Goal: Task Accomplishment & Management: Use online tool/utility

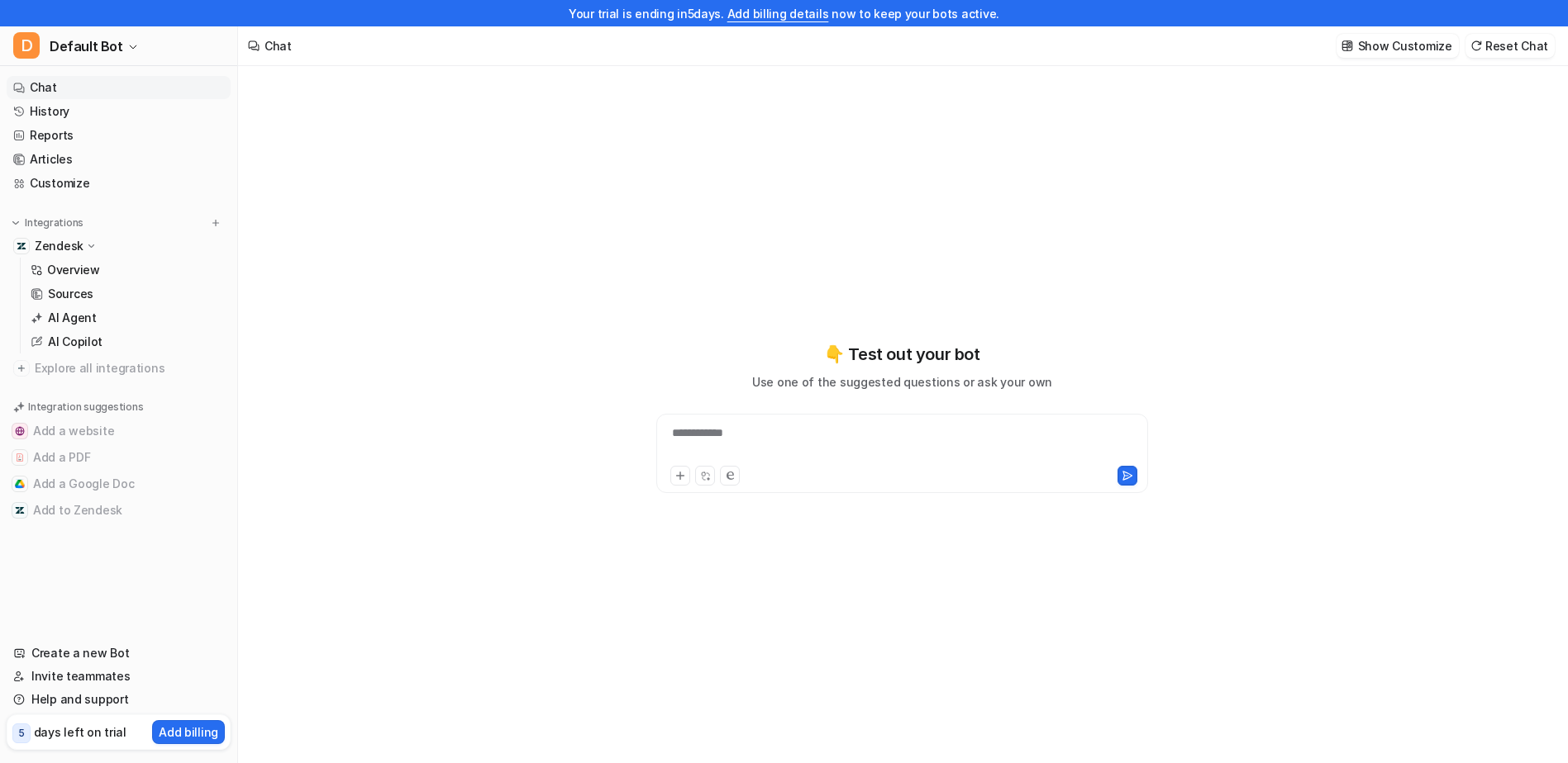
click at [79, 243] on p "Zendesk" at bounding box center [59, 245] width 49 height 17
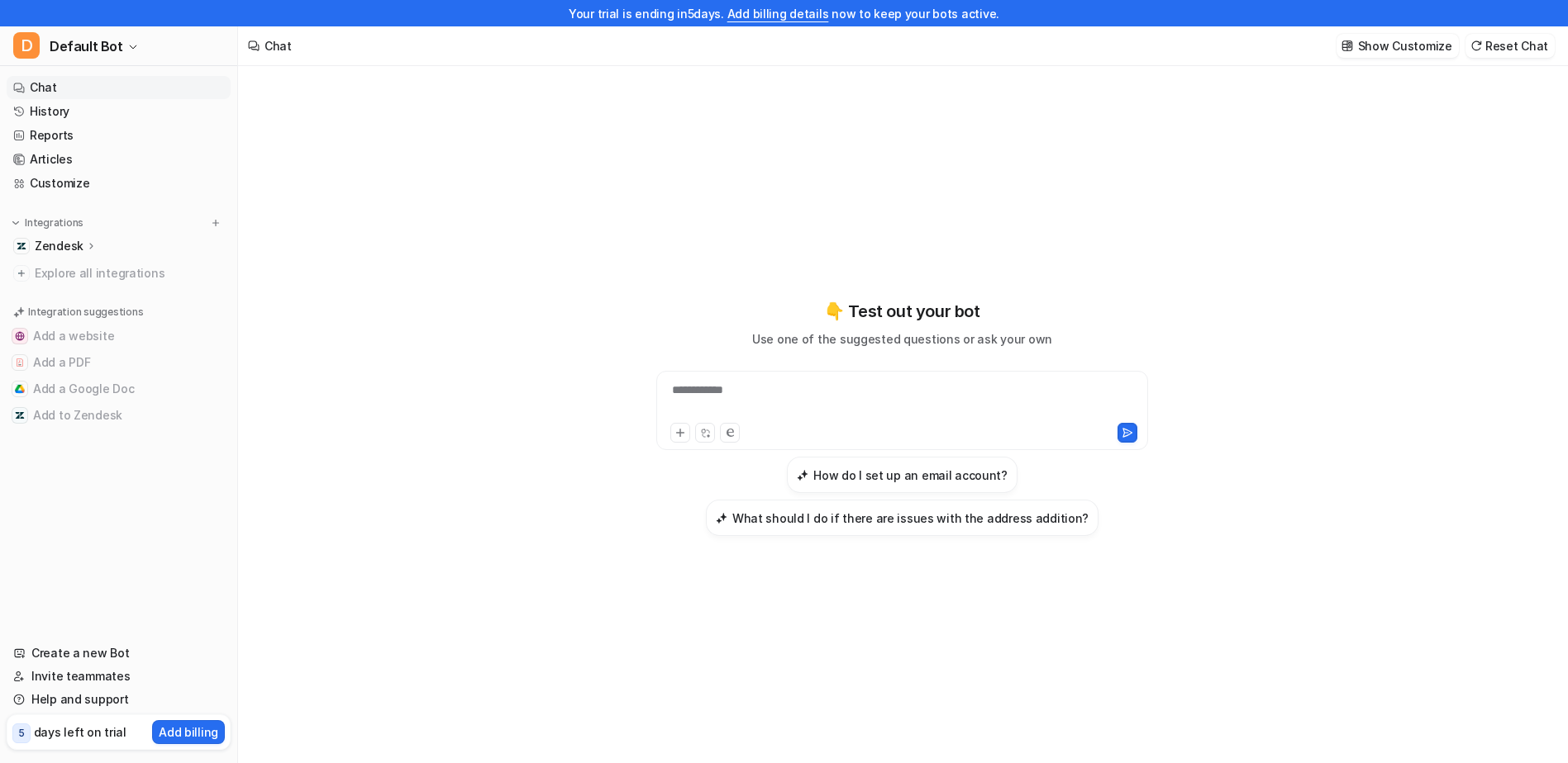
click at [79, 243] on p "Zendesk" at bounding box center [59, 245] width 49 height 17
click at [107, 276] on link "Overview" at bounding box center [127, 270] width 207 height 23
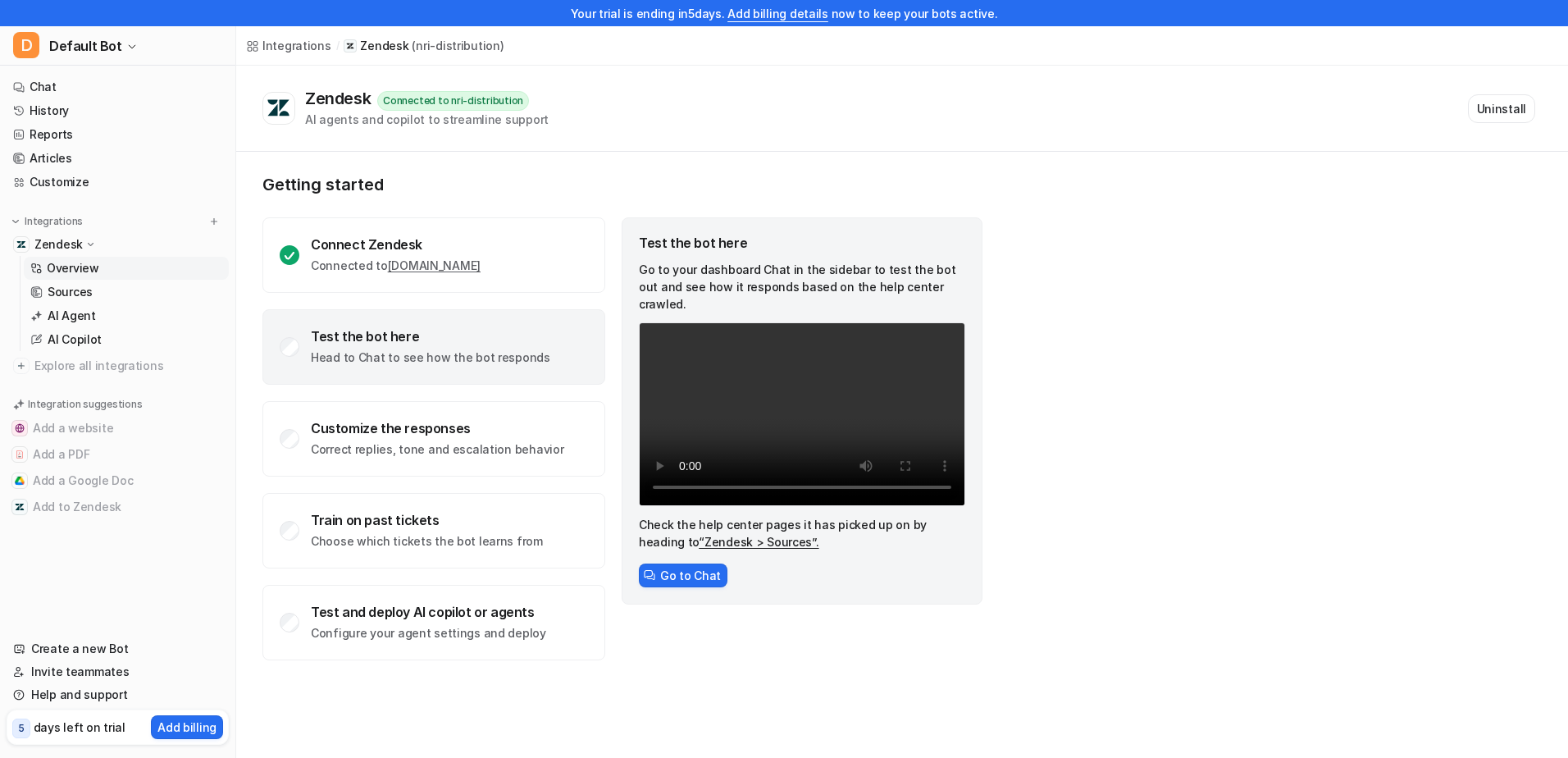
click at [412, 42] on p "( nri-distribution )" at bounding box center [458, 46] width 92 height 16
click at [44, 244] on p "Zendesk" at bounding box center [59, 244] width 49 height 16
click at [75, 289] on p "Sources" at bounding box center [70, 291] width 45 height 16
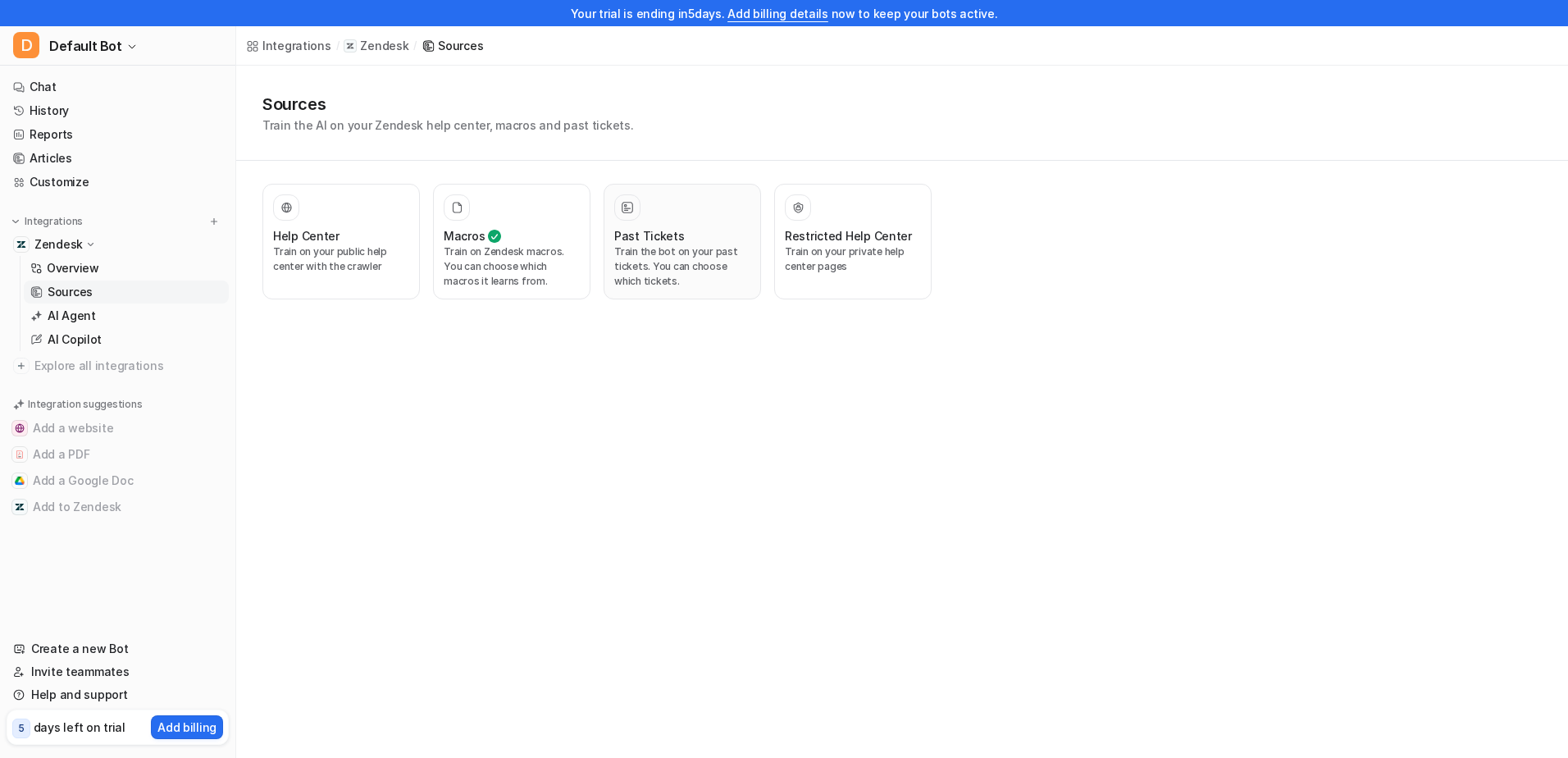
click at [693, 272] on p "Train the bot on your past tickets. You can choose which tickets." at bounding box center [682, 266] width 136 height 44
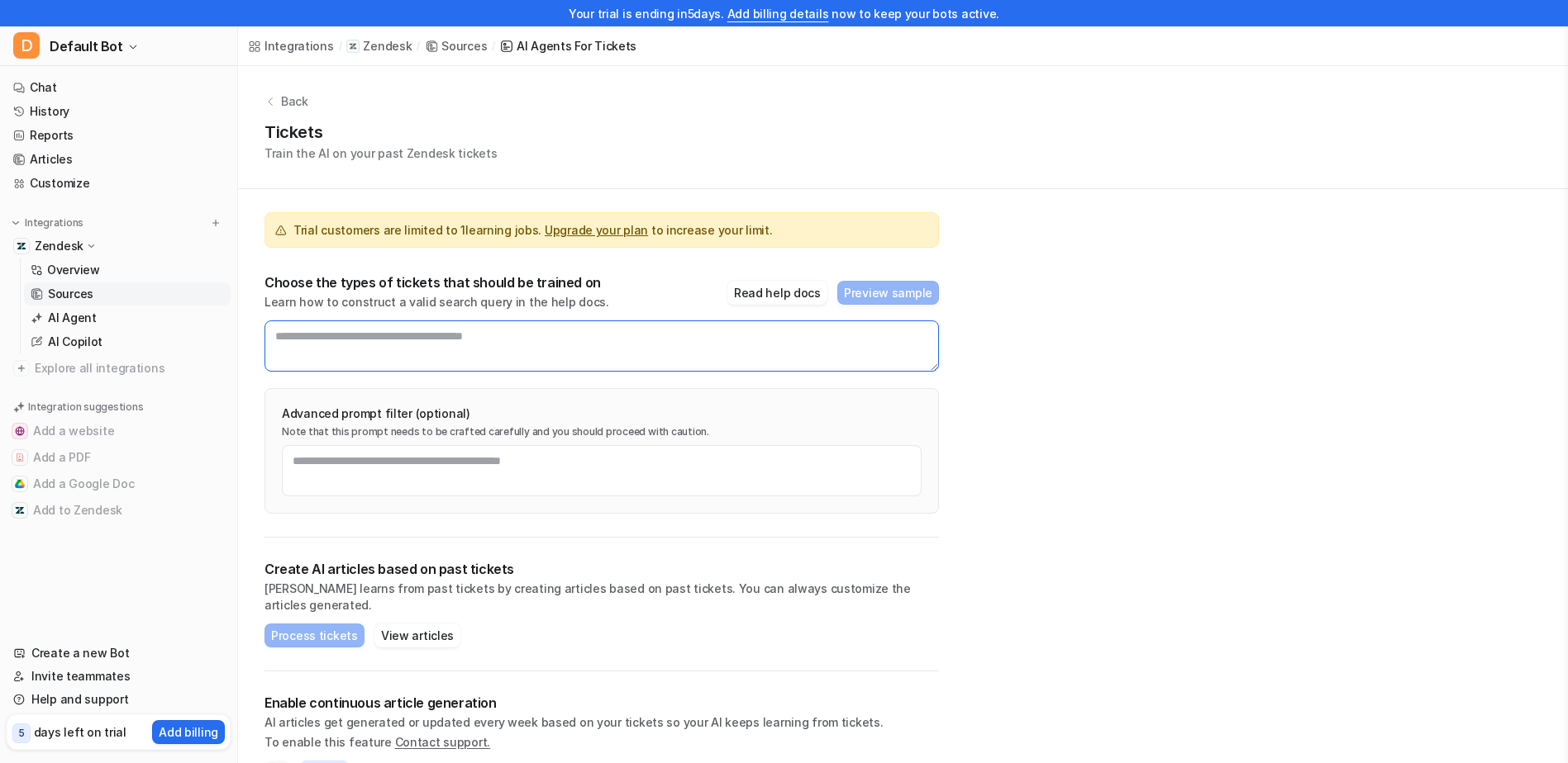
click at [500, 347] on textarea at bounding box center [602, 346] width 674 height 52
click at [416, 339] on textarea at bounding box center [602, 346] width 674 height 52
type textarea "**********"
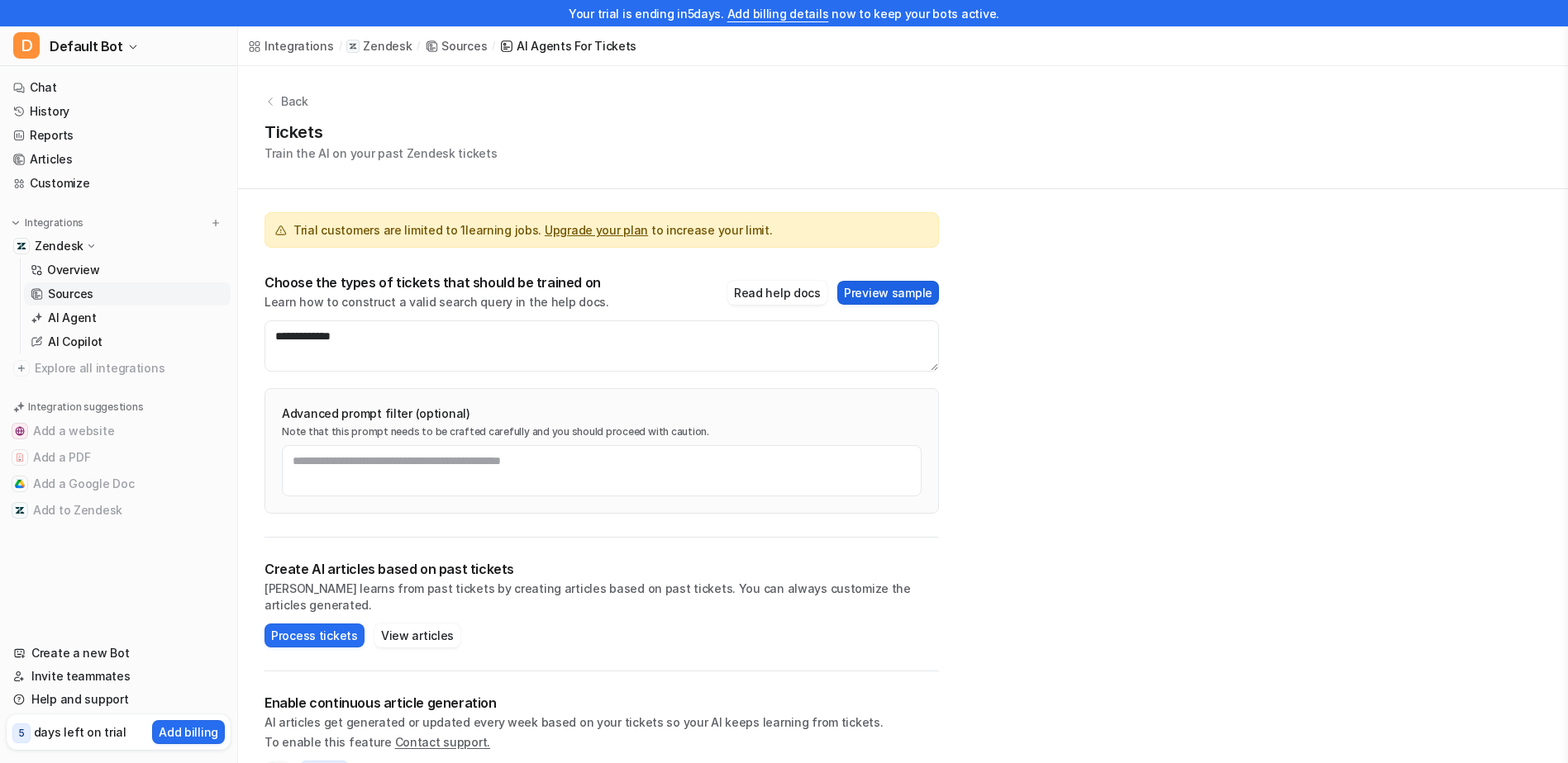
click at [893, 292] on button "Preview sample" at bounding box center [888, 292] width 101 height 24
click at [1065, 330] on div "**********" at bounding box center [902, 434] width 1330 height 735
click at [456, 354] on textarea "**********" at bounding box center [602, 346] width 674 height 52
click at [769, 294] on button "Read help docs" at bounding box center [777, 292] width 100 height 24
click at [101, 351] on link "AI Copilot" at bounding box center [127, 341] width 207 height 23
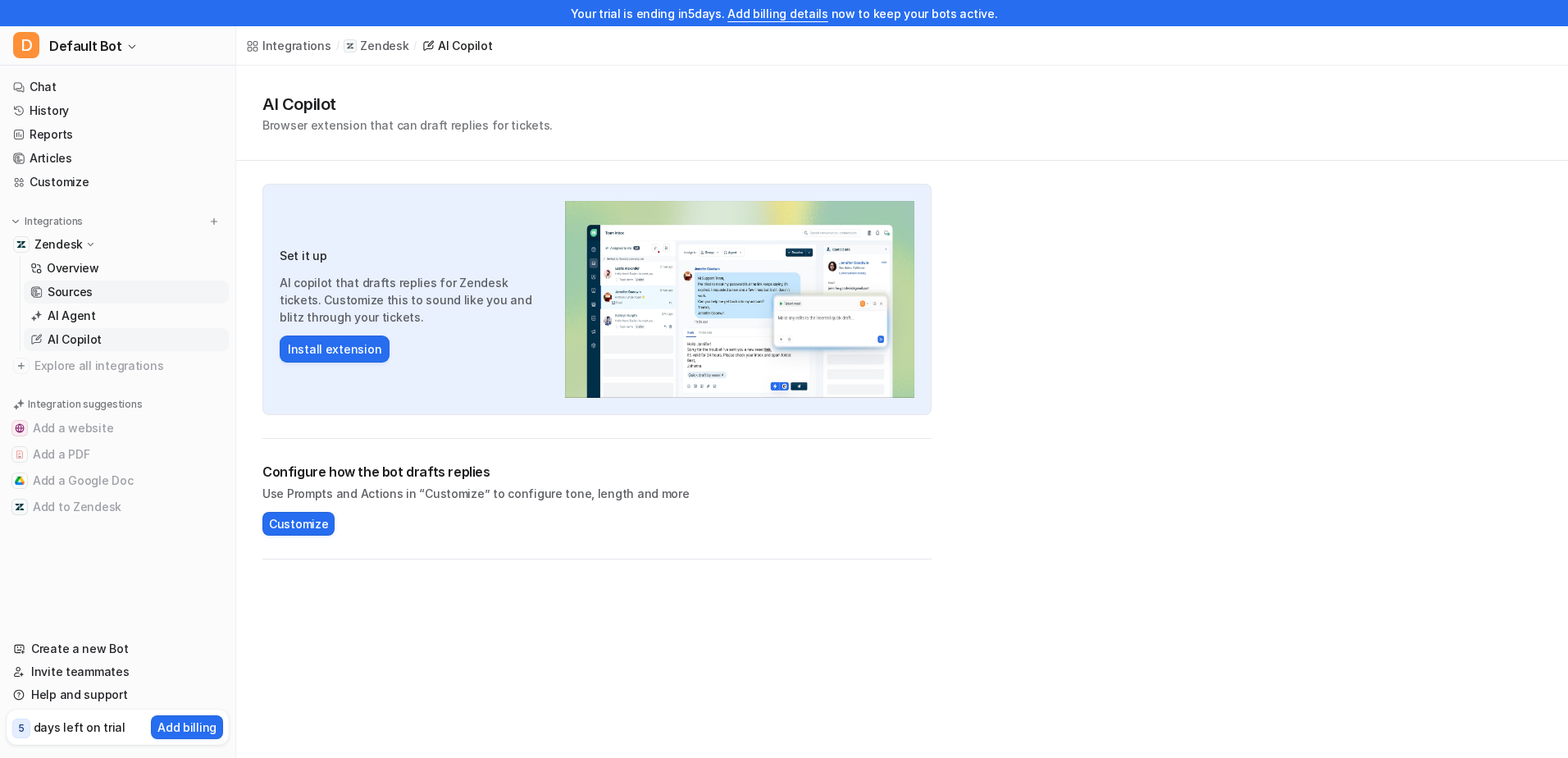
click at [108, 287] on link "Sources" at bounding box center [126, 292] width 205 height 23
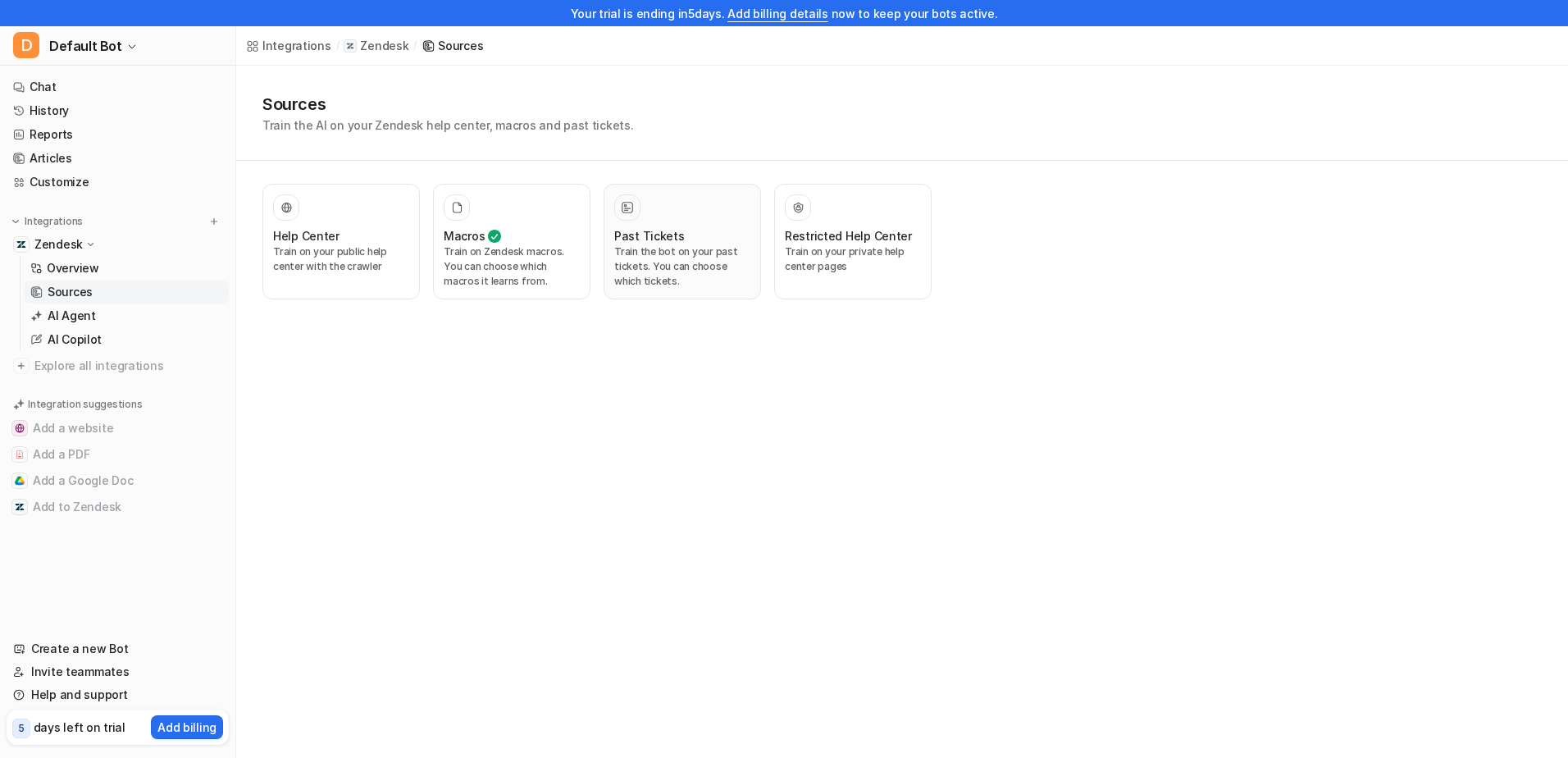
click at [677, 275] on p "Train the bot on your past tickets. You can choose which tickets." at bounding box center [682, 266] width 136 height 44
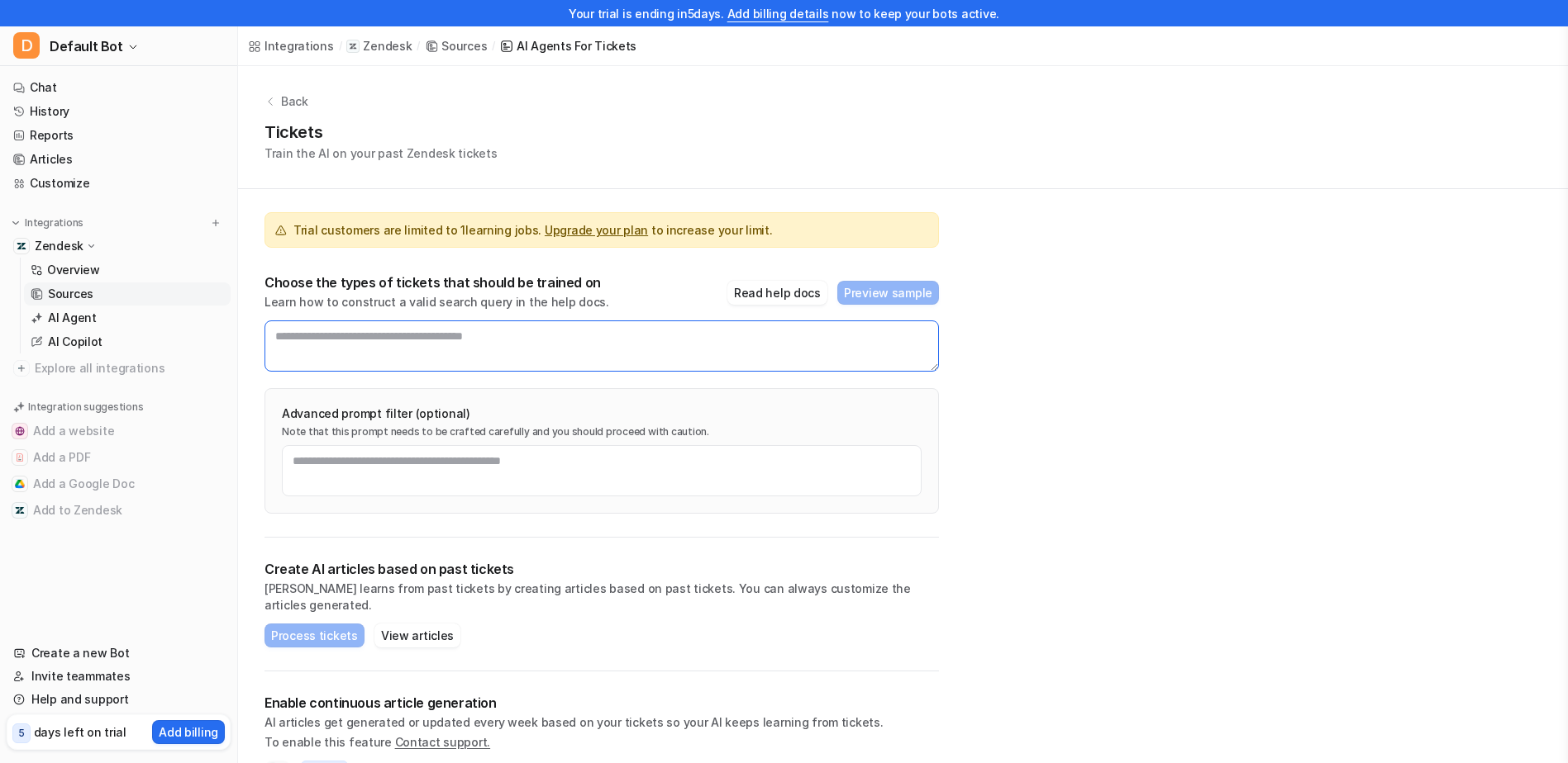
click at [477, 354] on textarea at bounding box center [602, 346] width 674 height 52
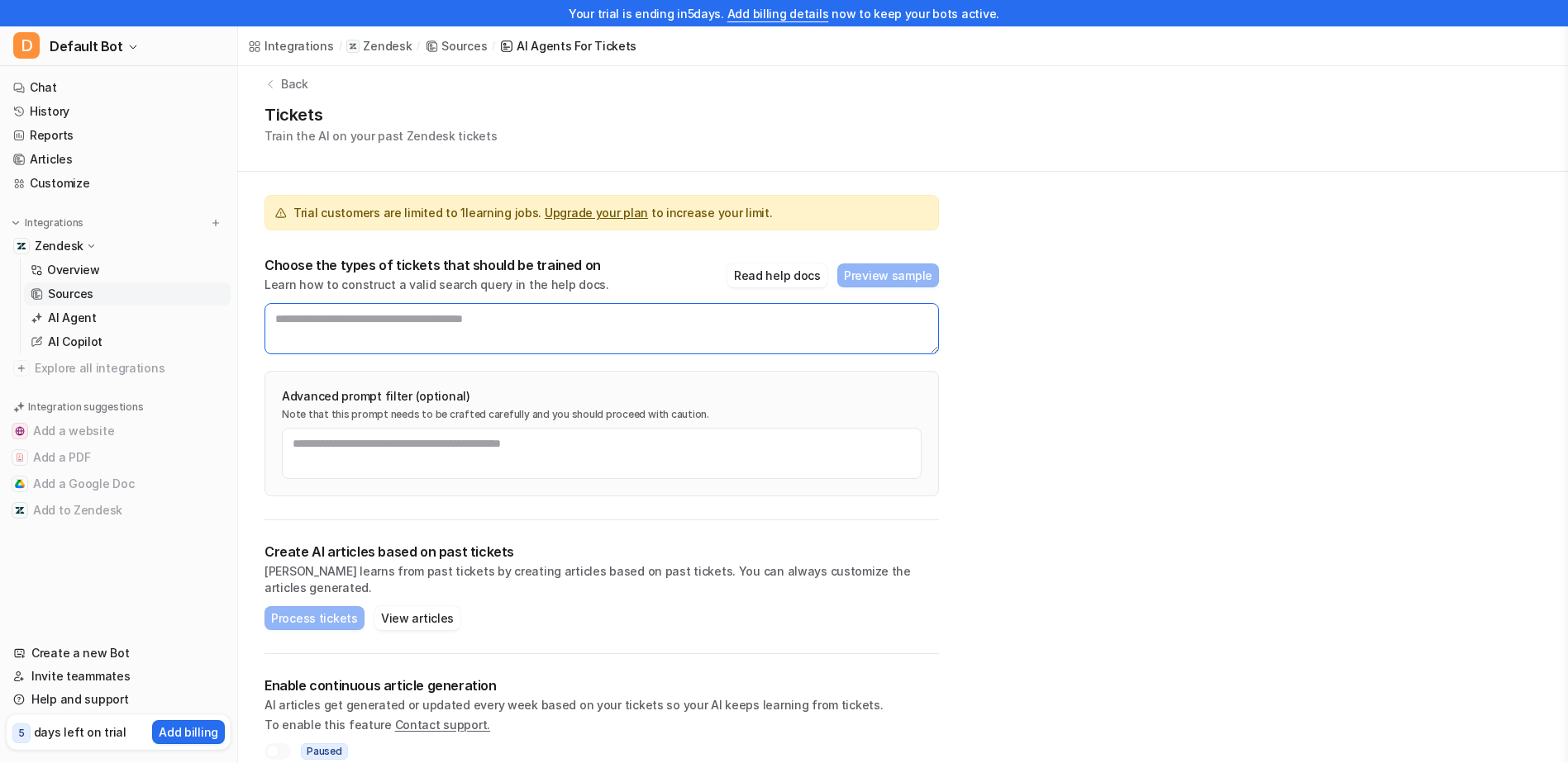
scroll to position [22, 0]
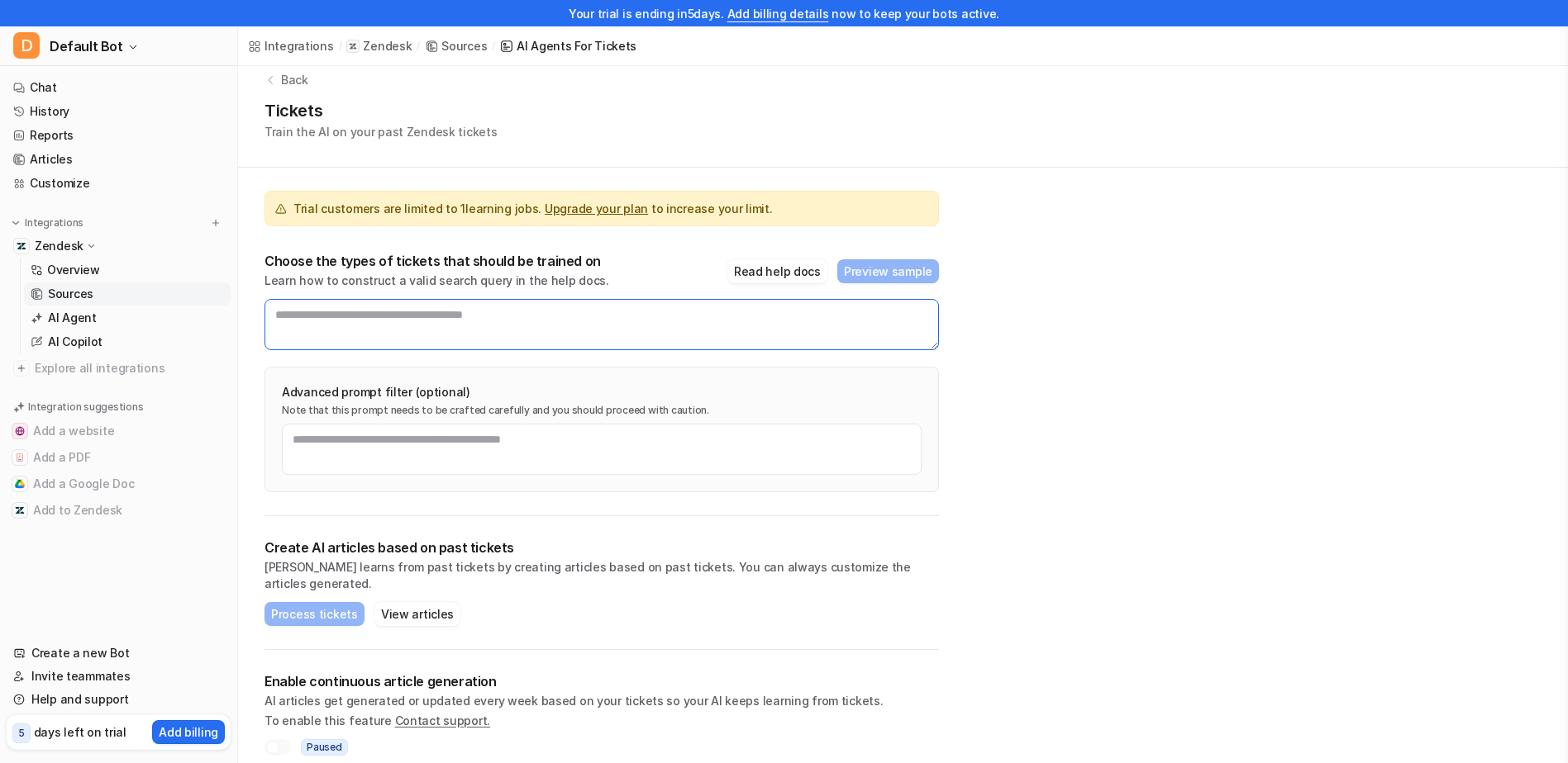
click at [555, 303] on textarea at bounding box center [602, 325] width 674 height 52
type textarea "**********"
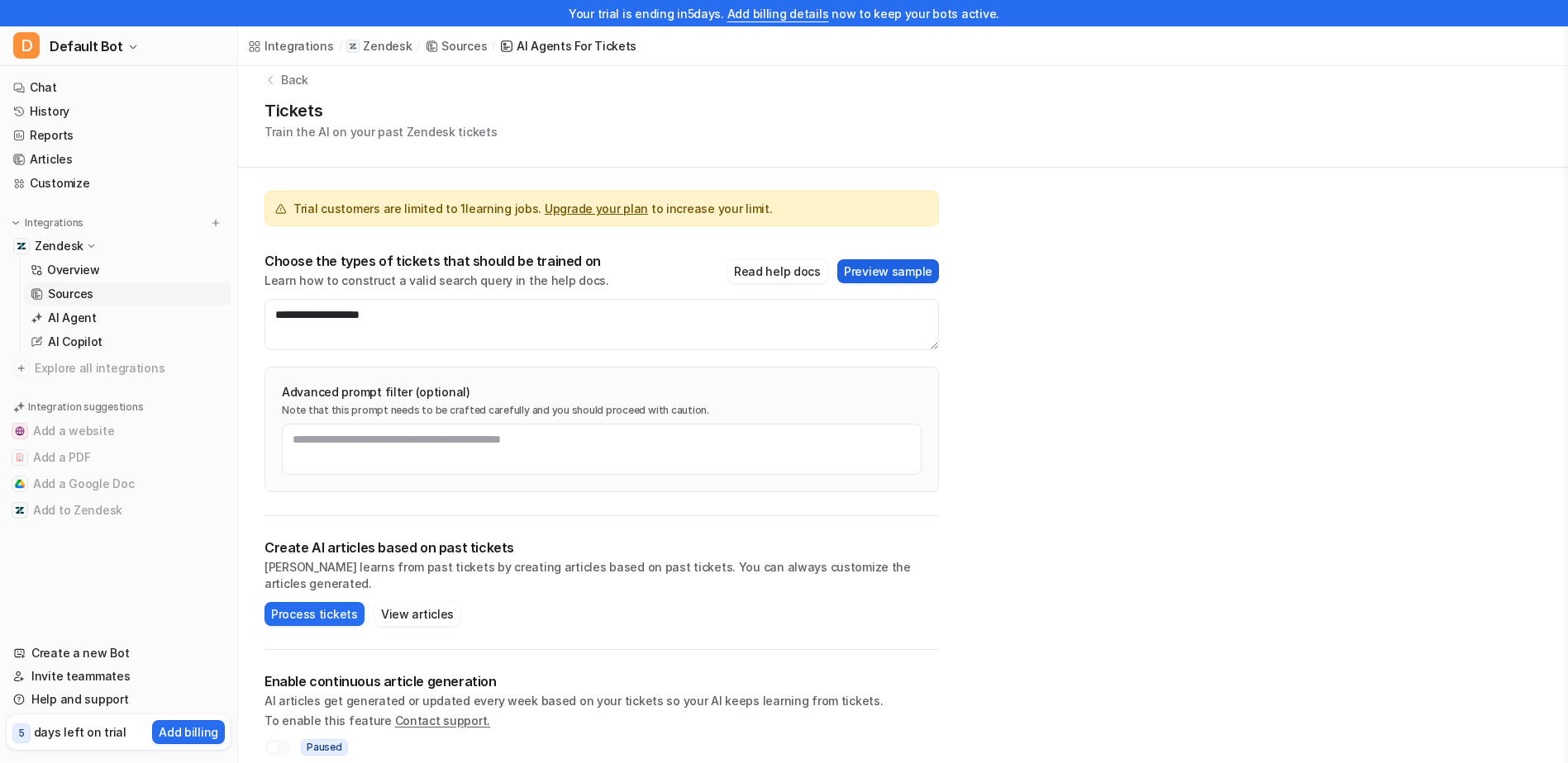
click at [897, 273] on button "Preview sample" at bounding box center [888, 271] width 101 height 24
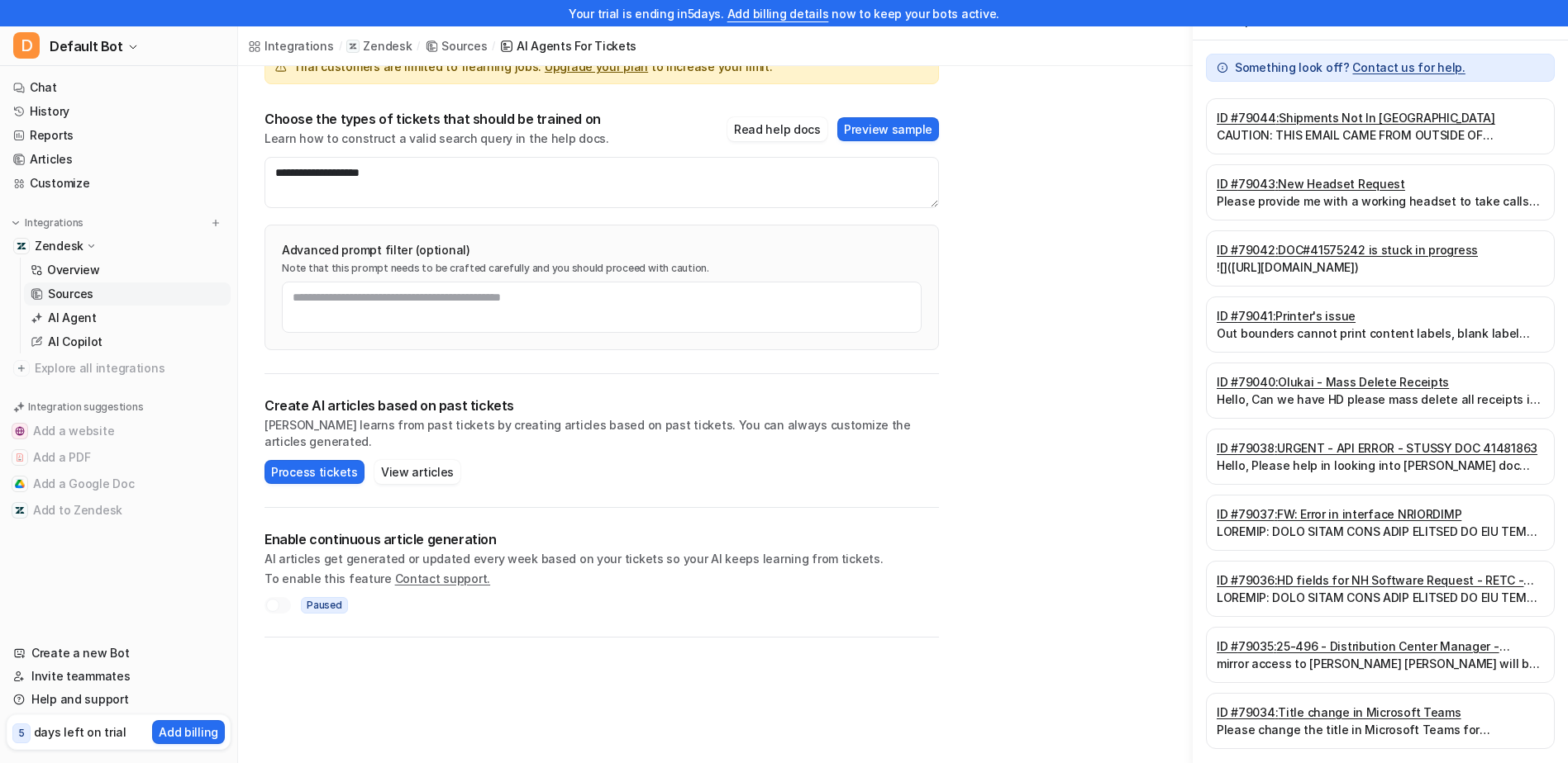
scroll to position [165, 0]
click at [315, 458] on button "Process tickets" at bounding box center [314, 470] width 100 height 24
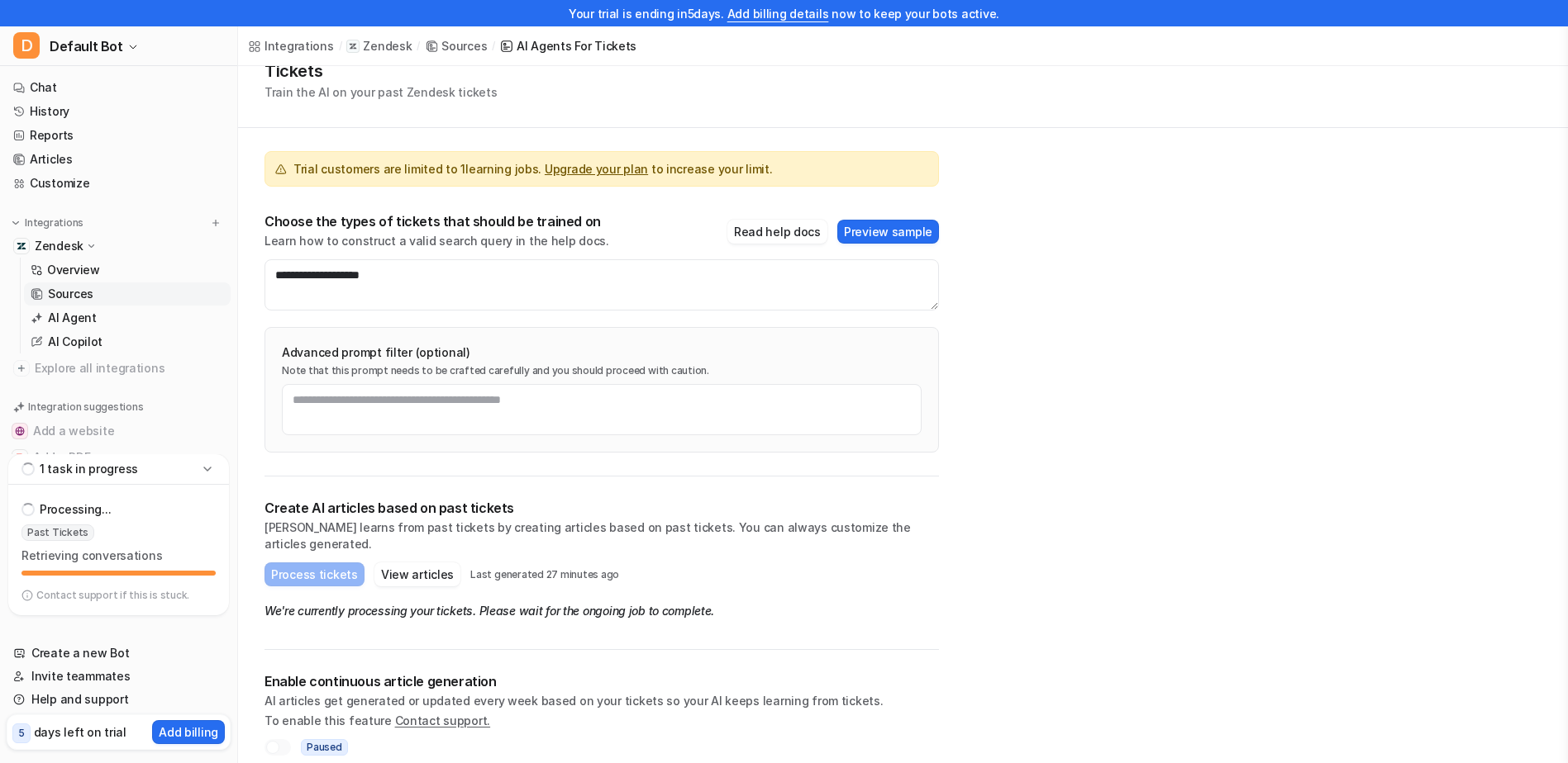
scroll to position [22, 0]
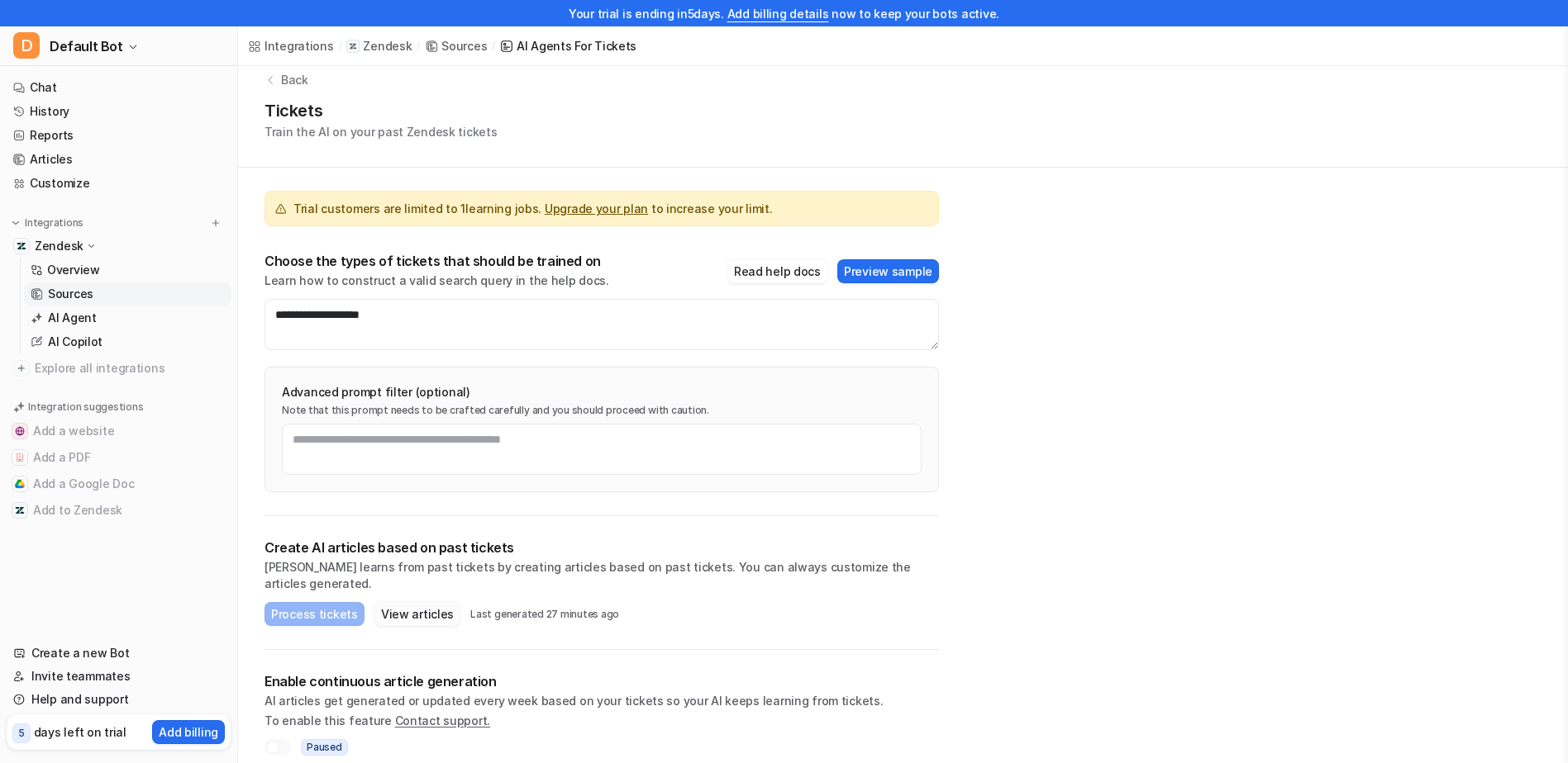
click at [406, 605] on button "View articles" at bounding box center [418, 614] width 86 height 24
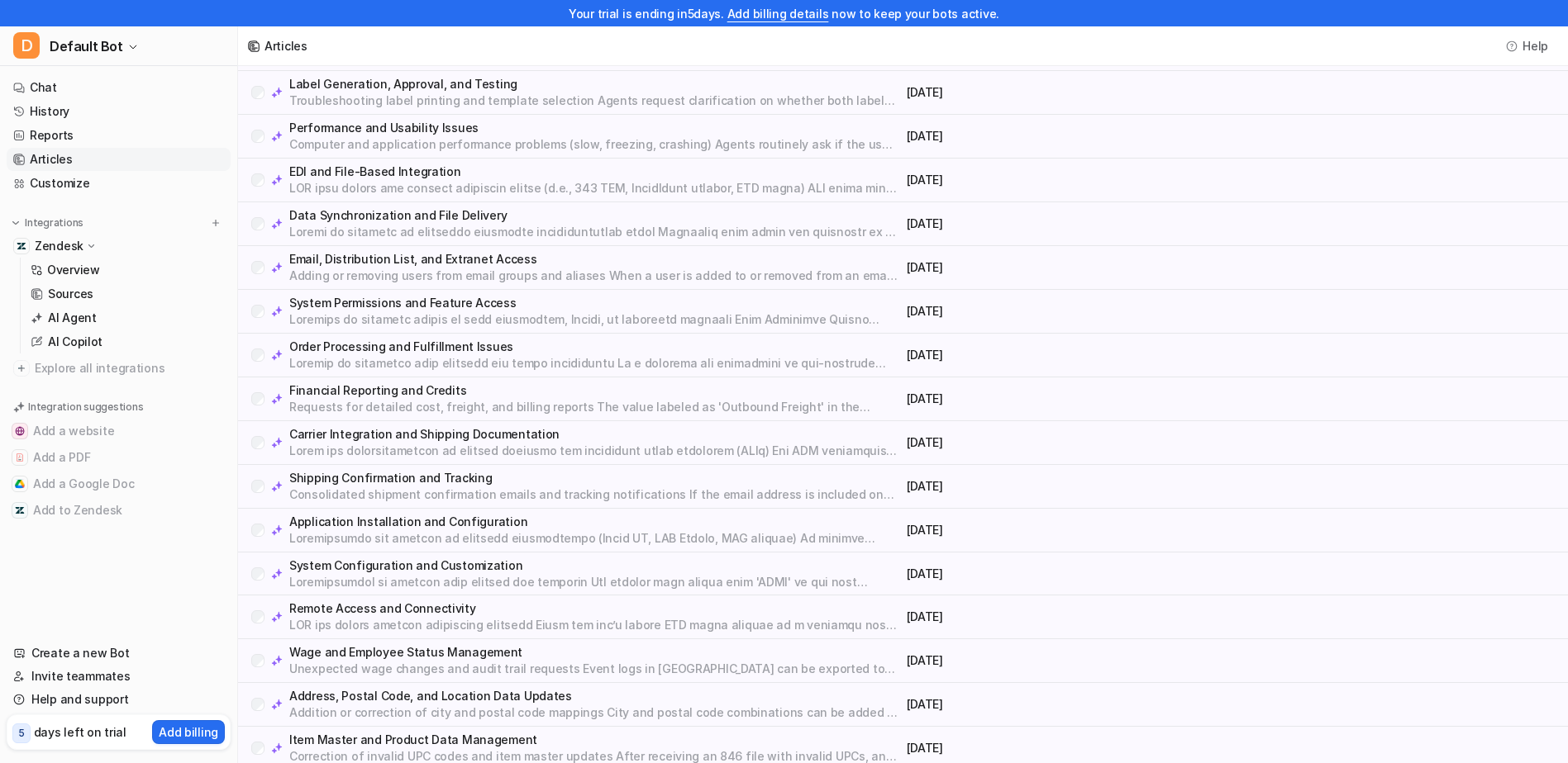
scroll to position [342, 0]
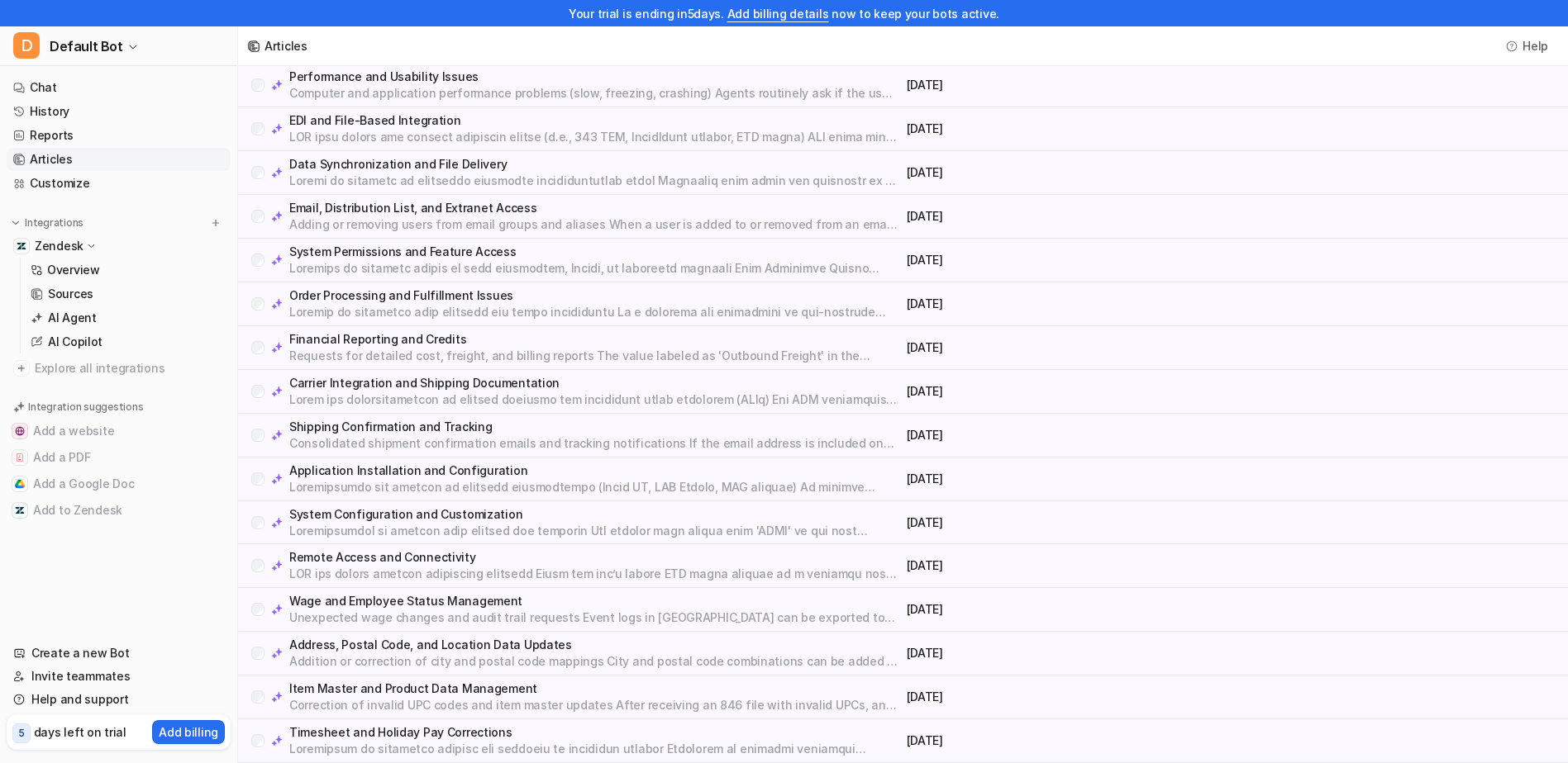
click at [526, 742] on p at bounding box center [594, 749] width 611 height 17
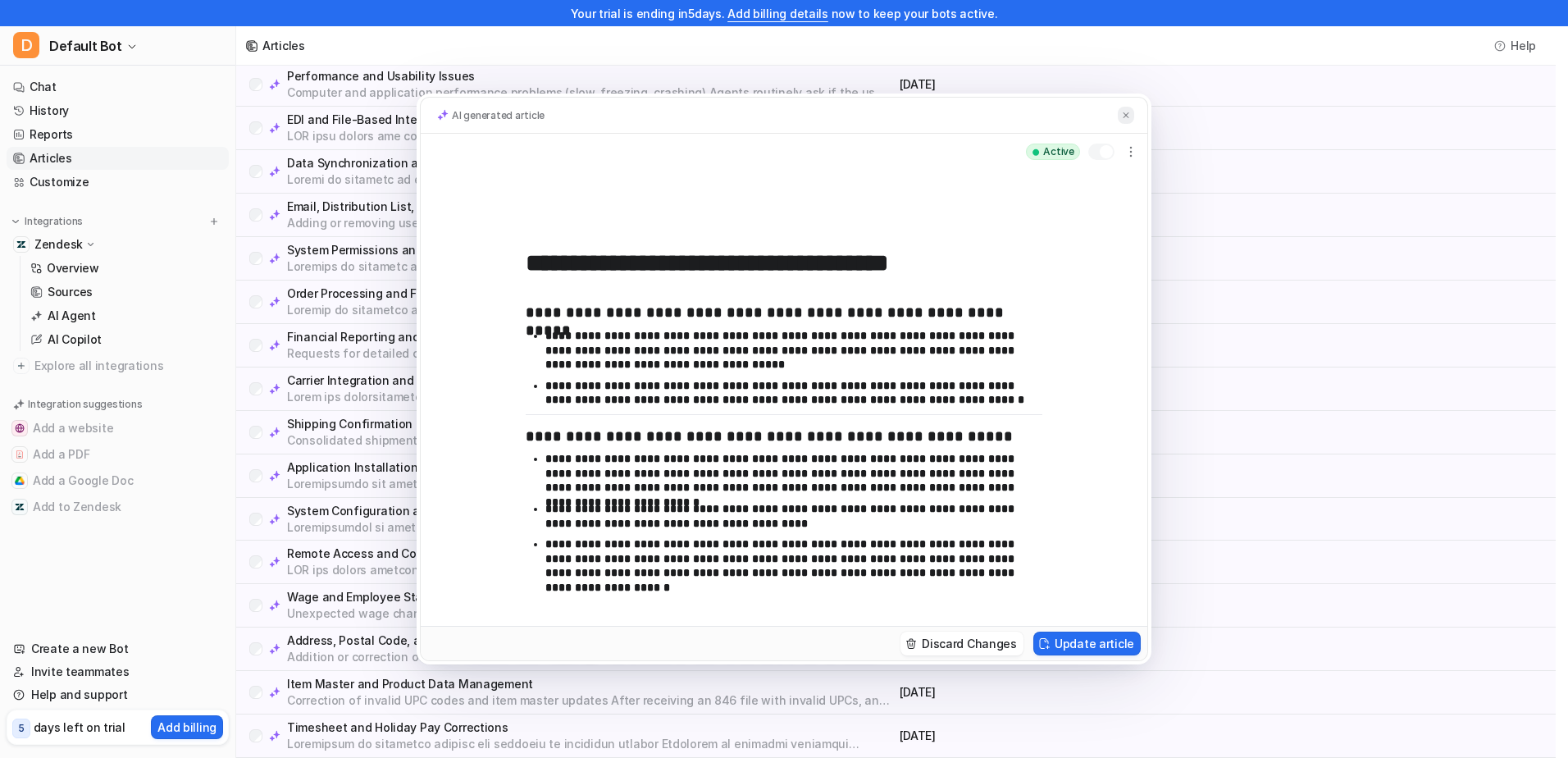
click at [1124, 114] on img at bounding box center [1125, 115] width 10 height 10
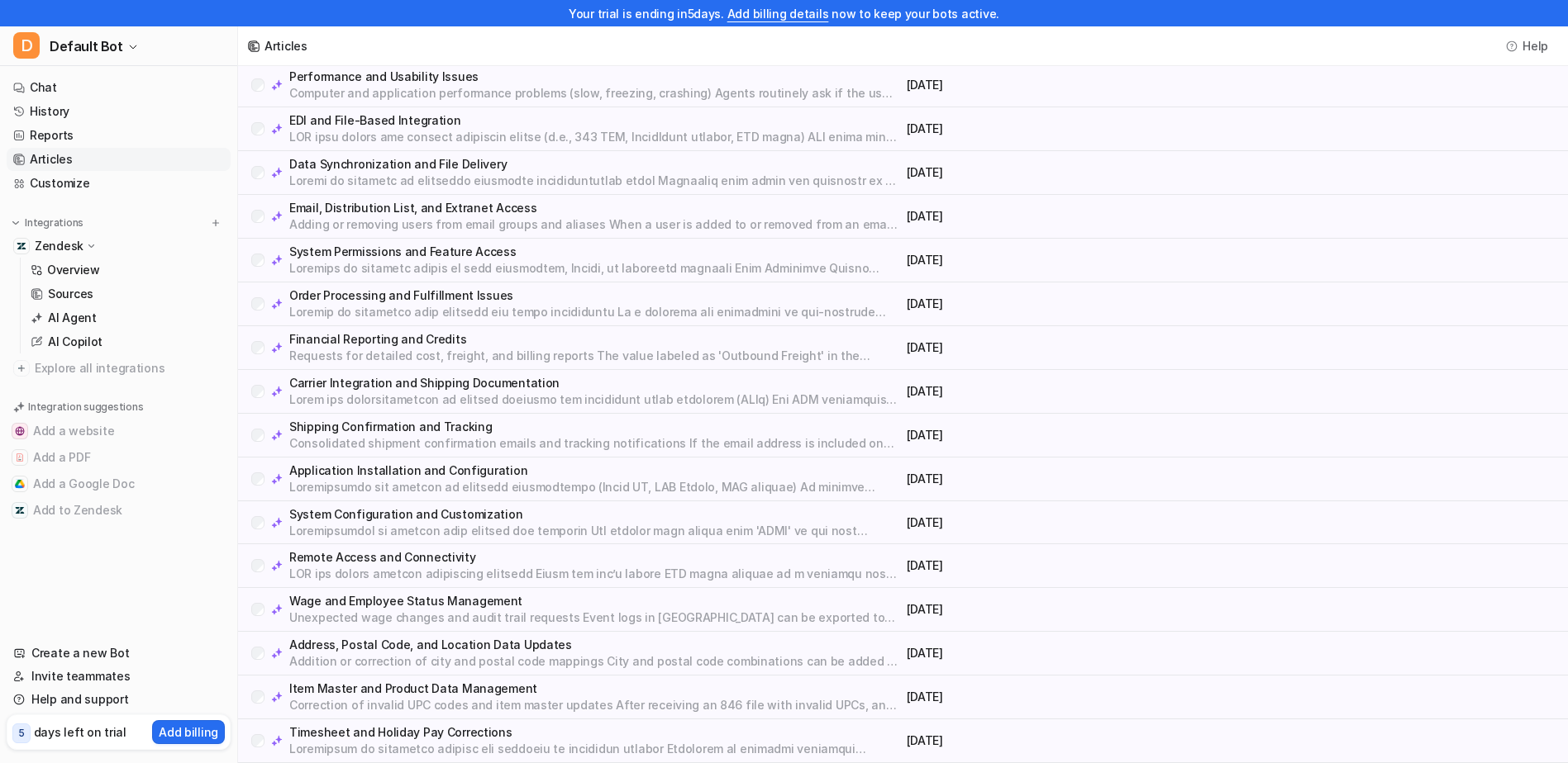
click at [464, 659] on p "Addition or correction of city and postal code mappings City and postal code co…" at bounding box center [594, 661] width 611 height 17
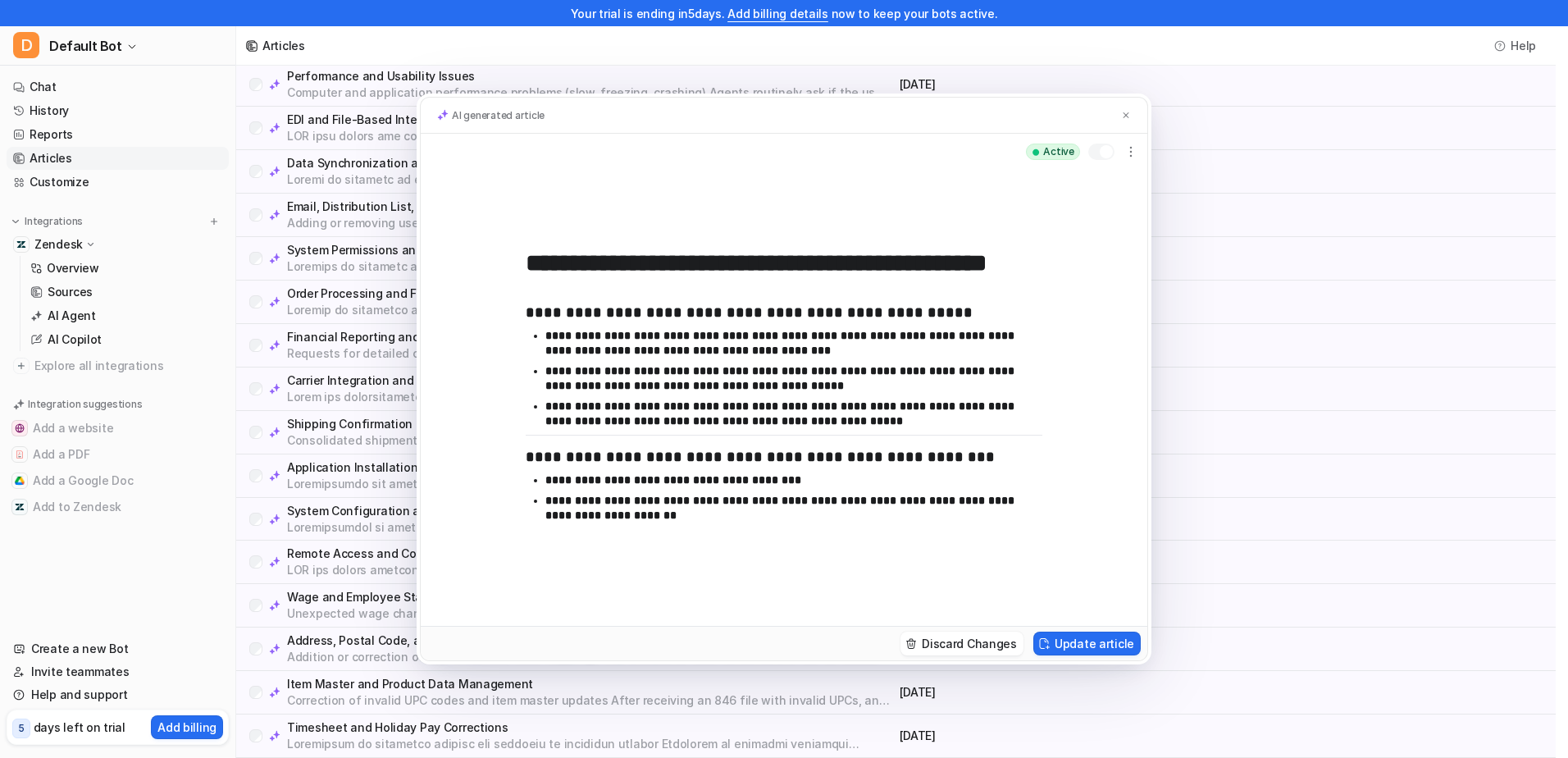
drag, startPoint x: 1127, startPoint y: 115, endPoint x: 1223, endPoint y: 160, distance: 106.0
click at [1127, 115] on img at bounding box center [1125, 115] width 10 height 10
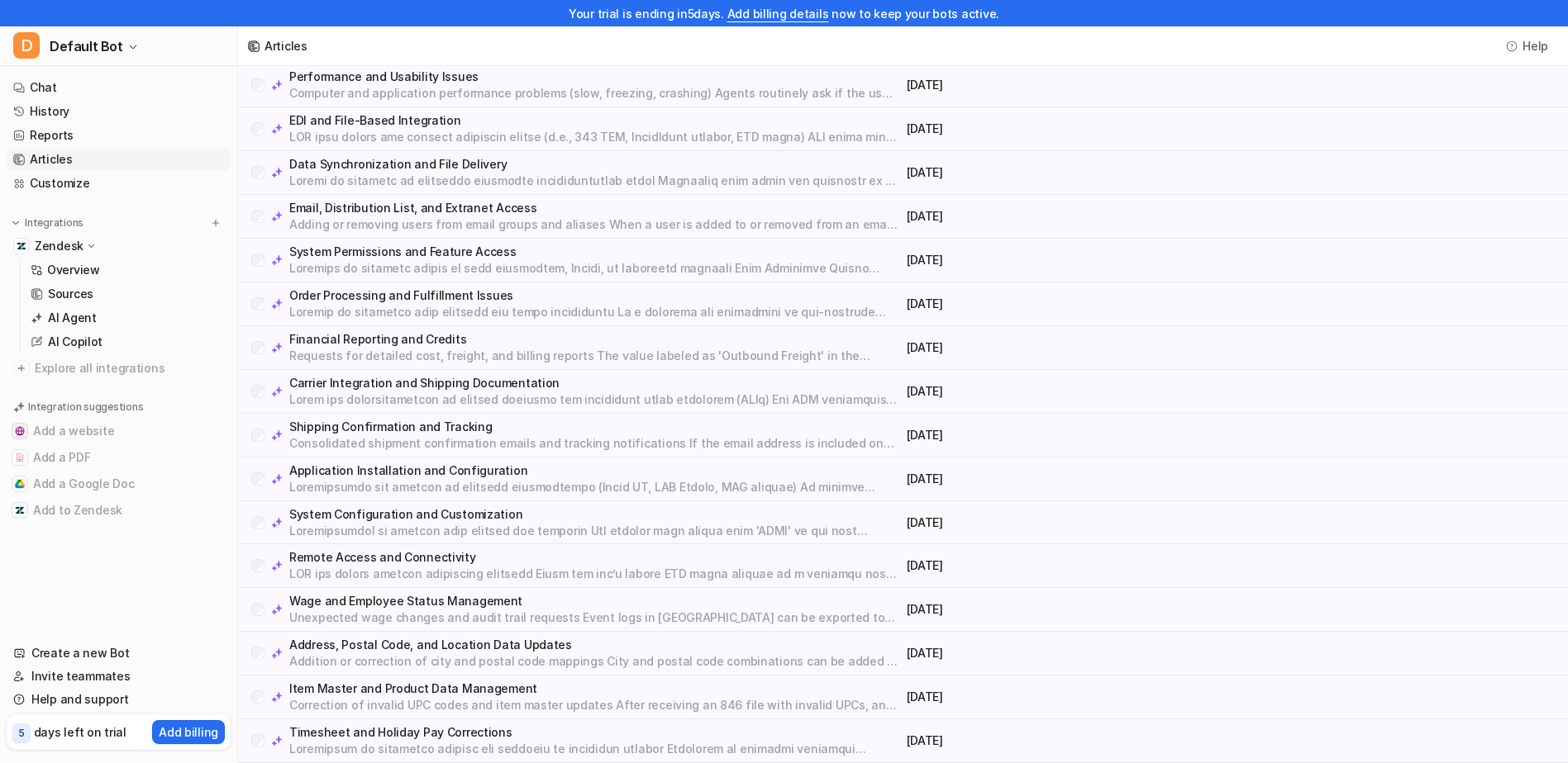
click at [562, 698] on p "Correction of invalid UPC codes and item master updates After receiving an 846 …" at bounding box center [594, 705] width 611 height 17
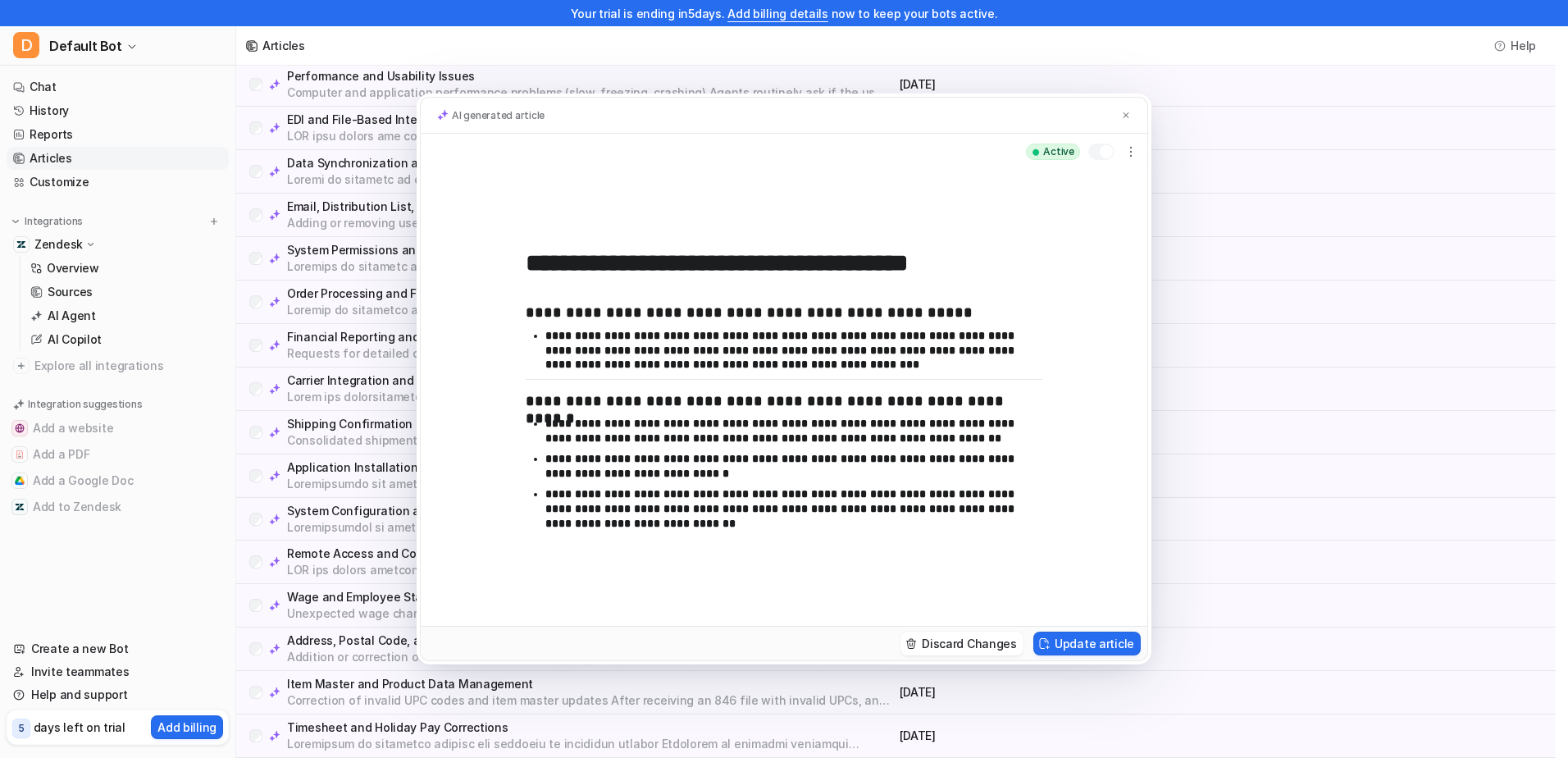
click at [1104, 411] on div "**********" at bounding box center [784, 398] width 726 height 456
click at [1125, 114] on img at bounding box center [1125, 115] width 10 height 10
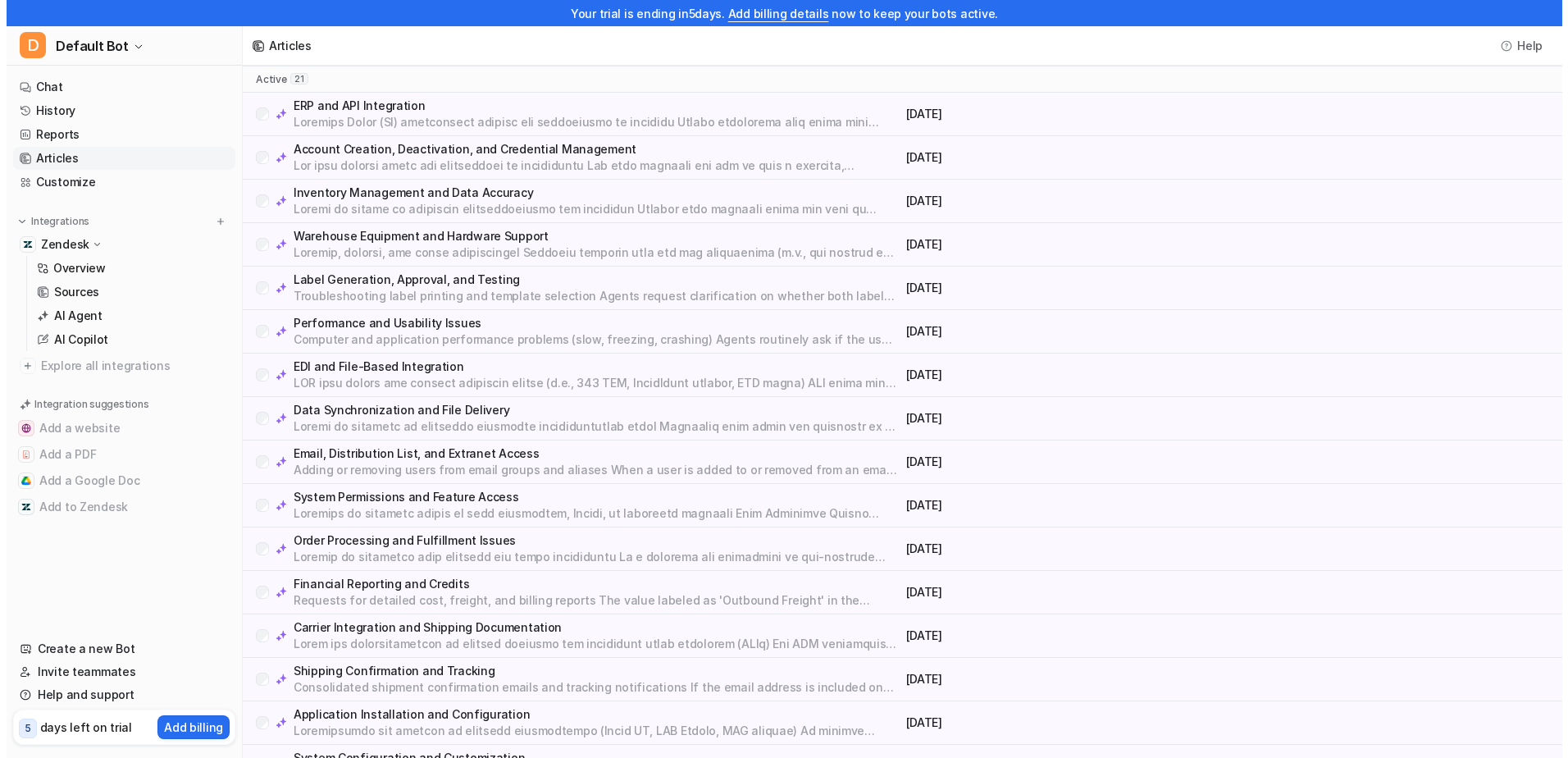
scroll to position [0, 0]
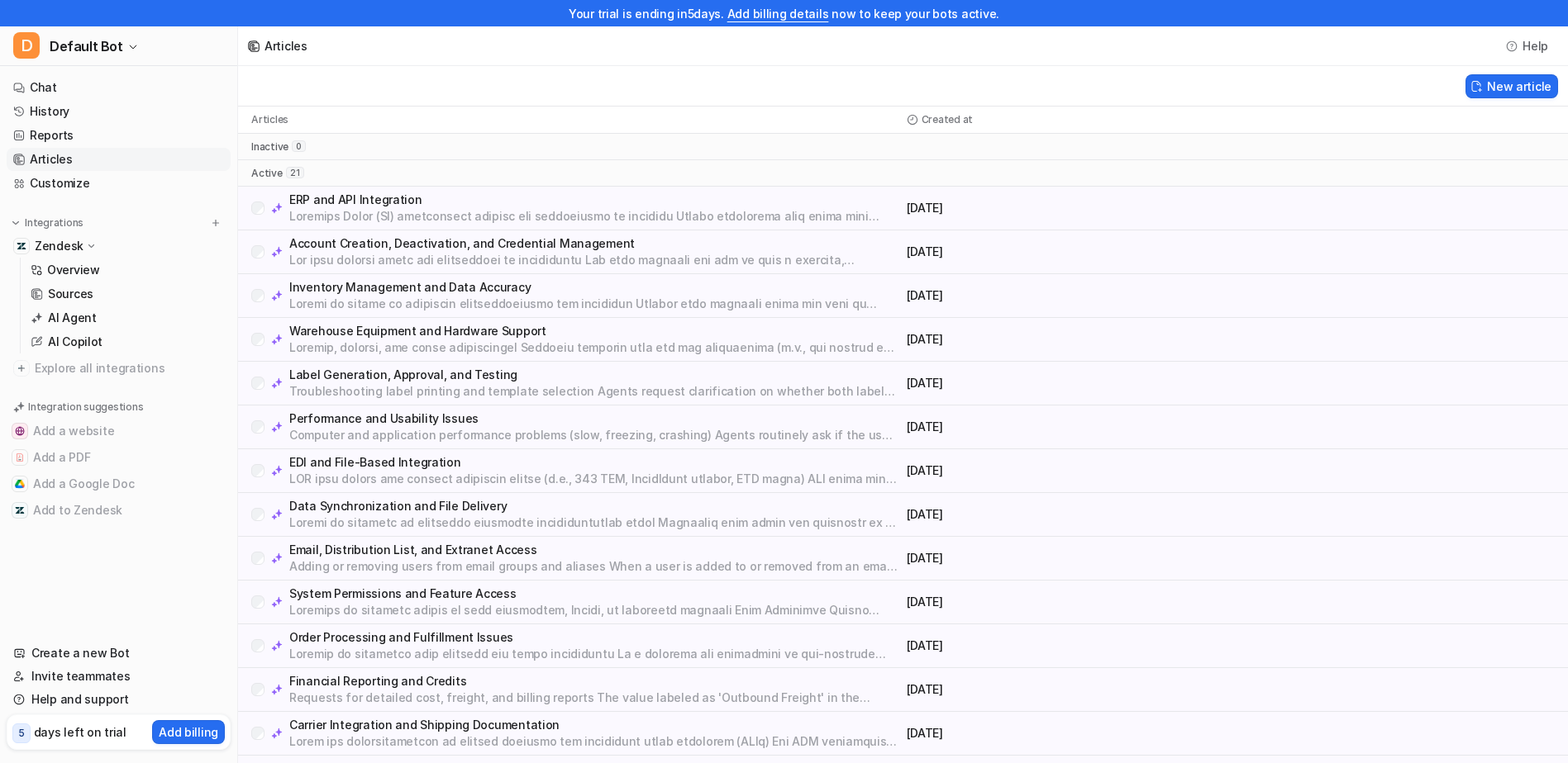
click at [363, 199] on p "ERP and API Integration" at bounding box center [594, 200] width 611 height 17
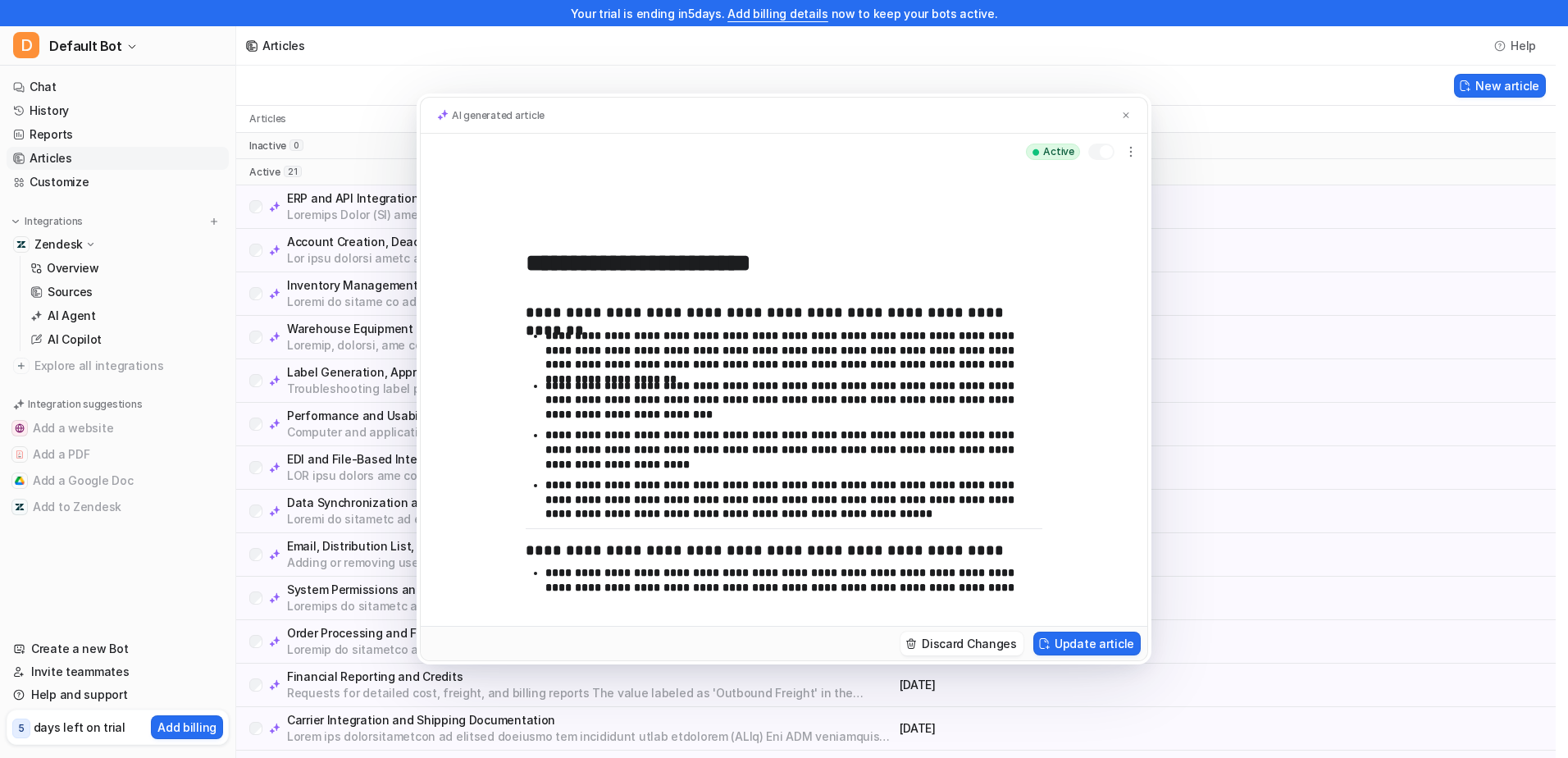
click at [920, 236] on div "**********" at bounding box center [784, 398] width 726 height 456
click at [468, 363] on div "**********" at bounding box center [784, 398] width 726 height 456
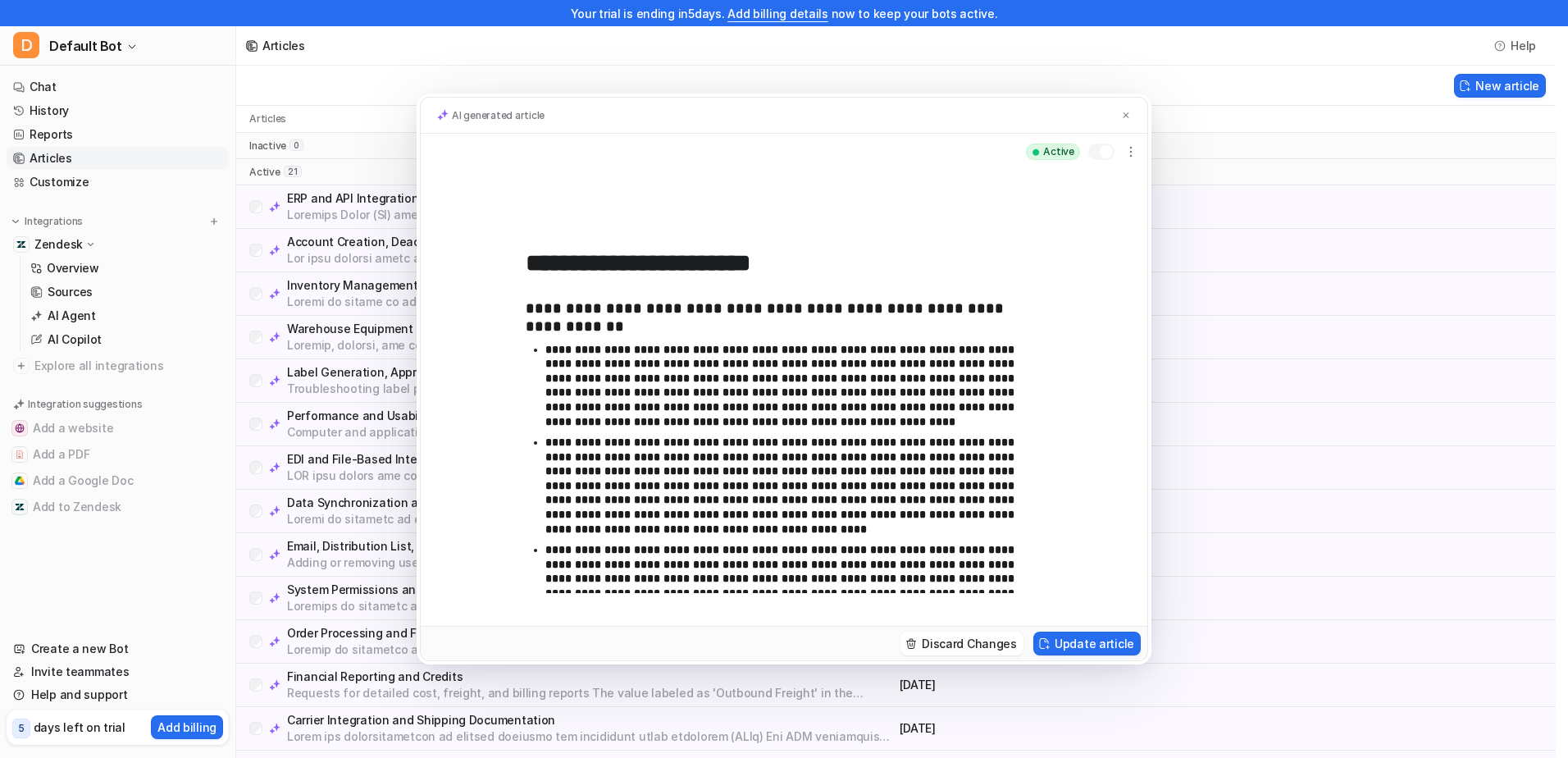
scroll to position [850, 0]
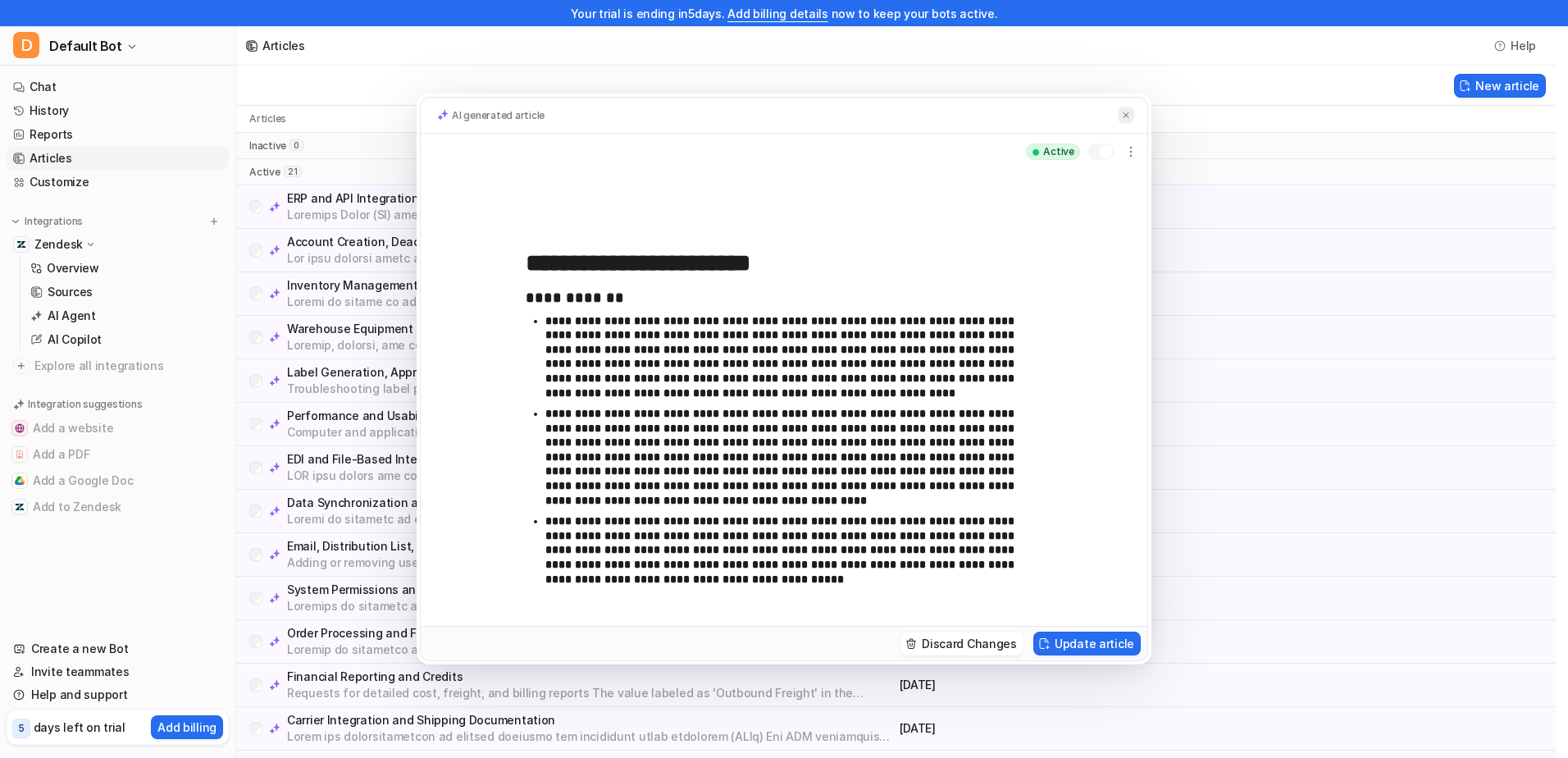
click at [1127, 115] on img at bounding box center [1125, 115] width 10 height 10
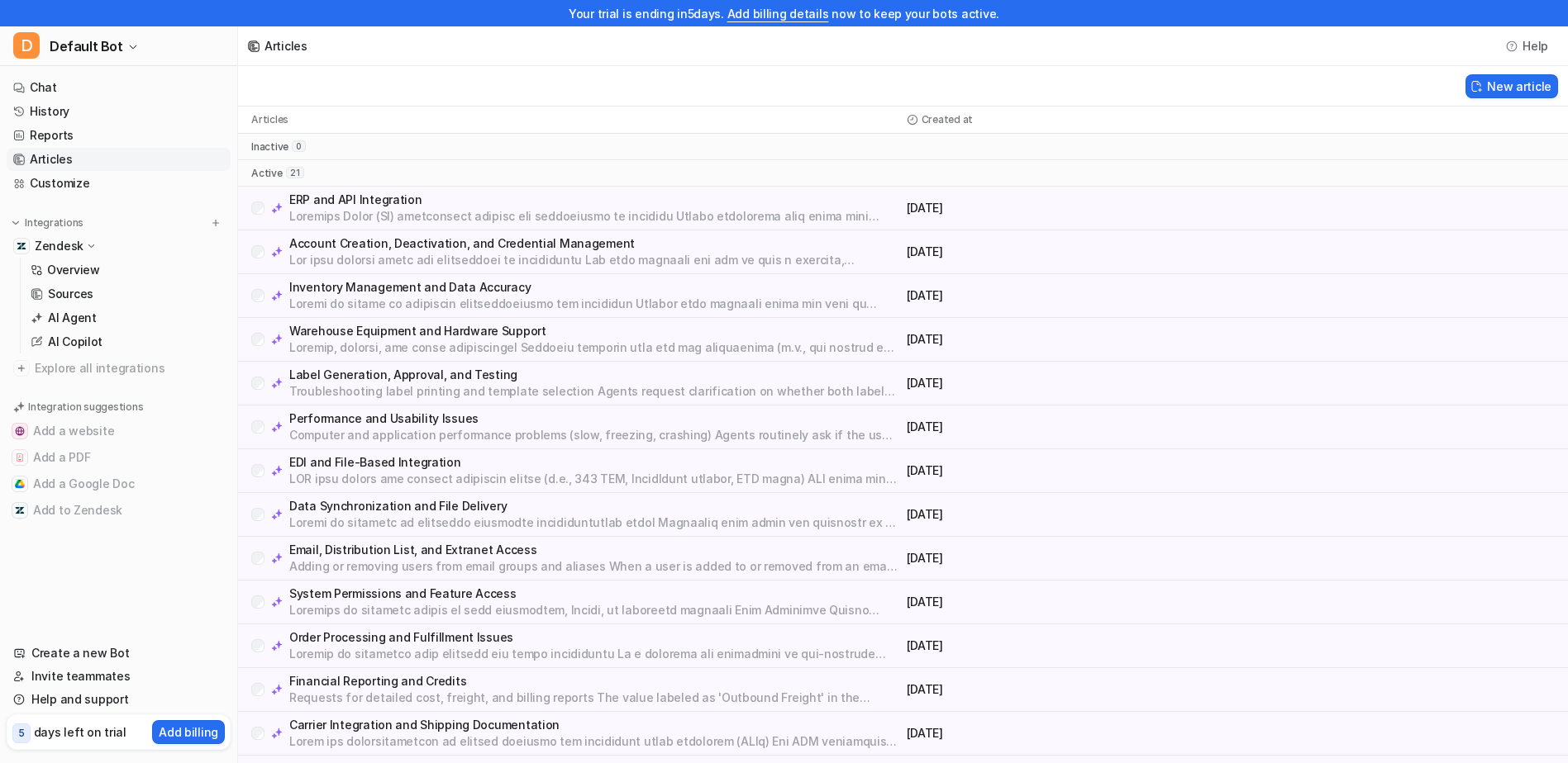
click at [632, 254] on p at bounding box center [594, 260] width 611 height 17
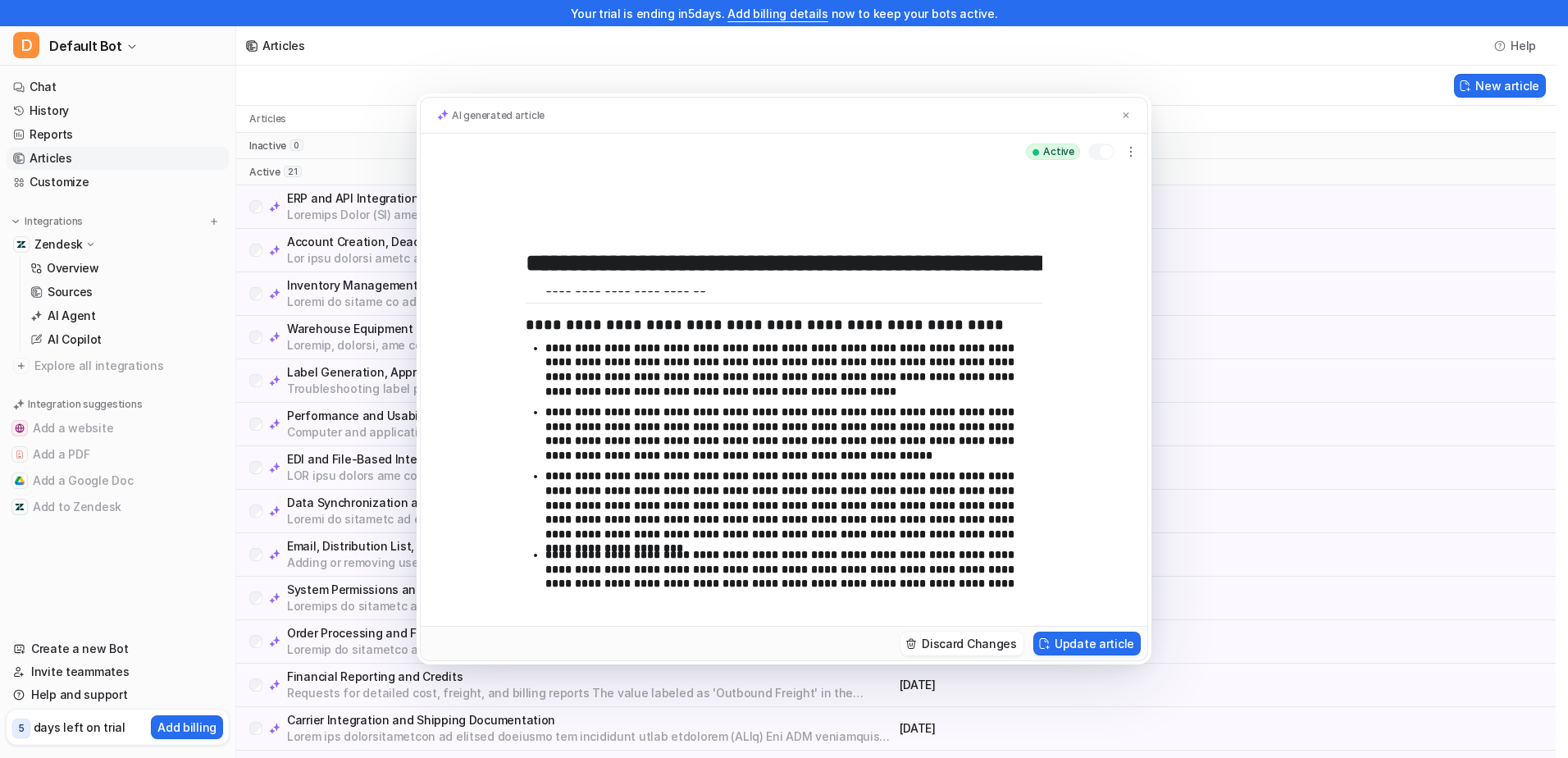
scroll to position [715, 0]
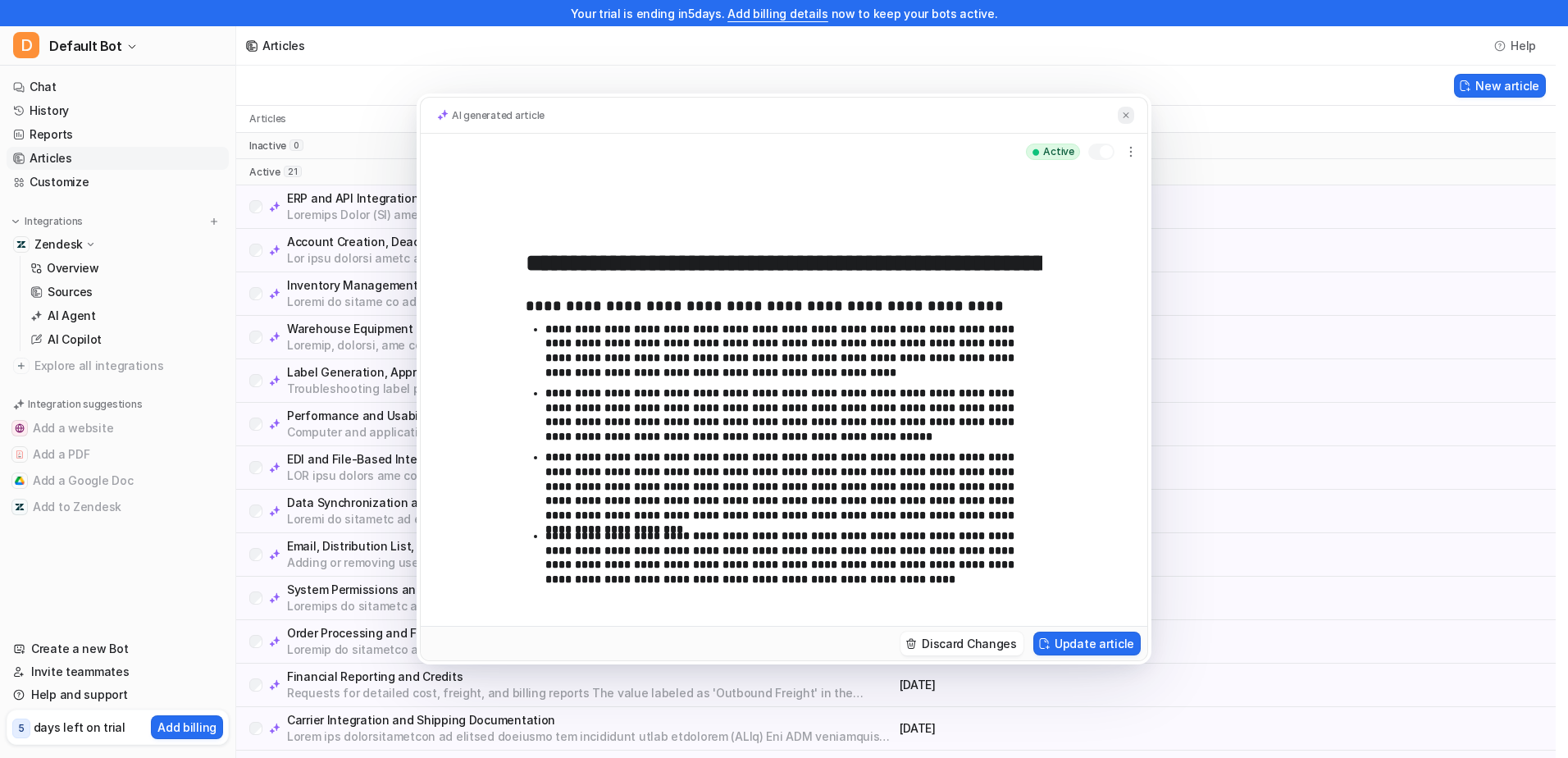
click at [1126, 112] on img at bounding box center [1125, 115] width 10 height 10
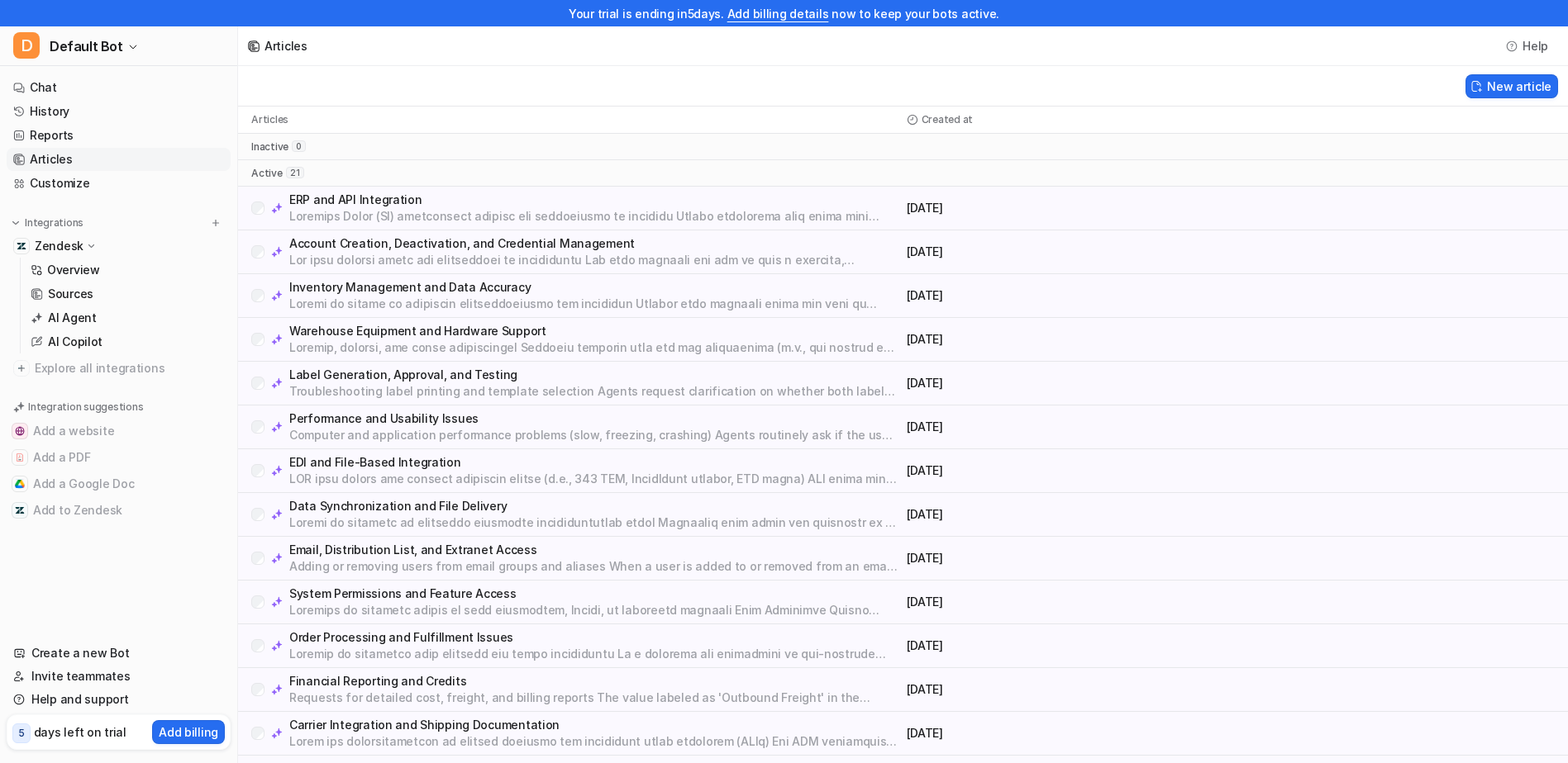
click at [448, 290] on p "Inventory Management and Data Accuracy" at bounding box center [594, 287] width 611 height 17
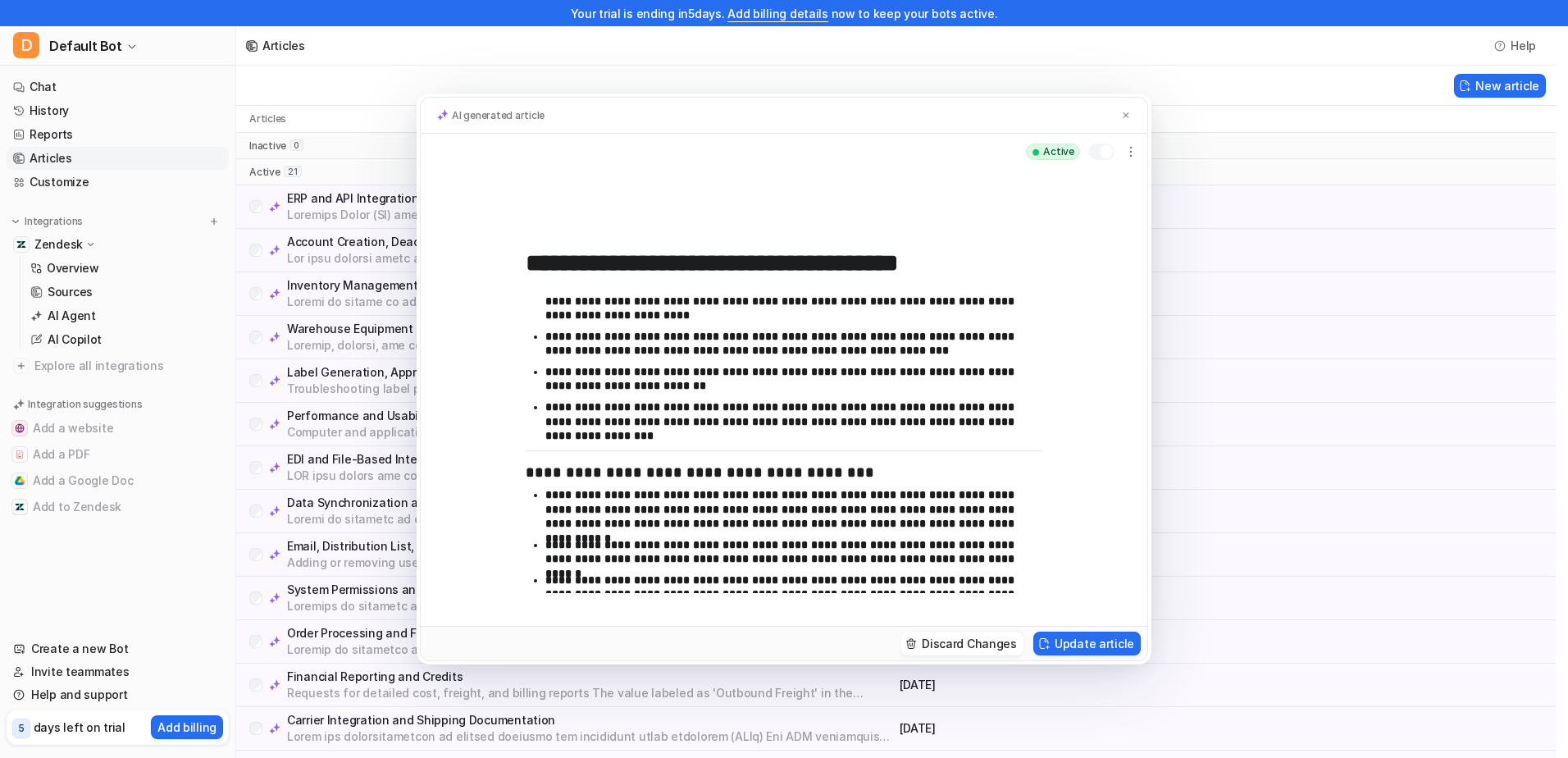
scroll to position [660, 0]
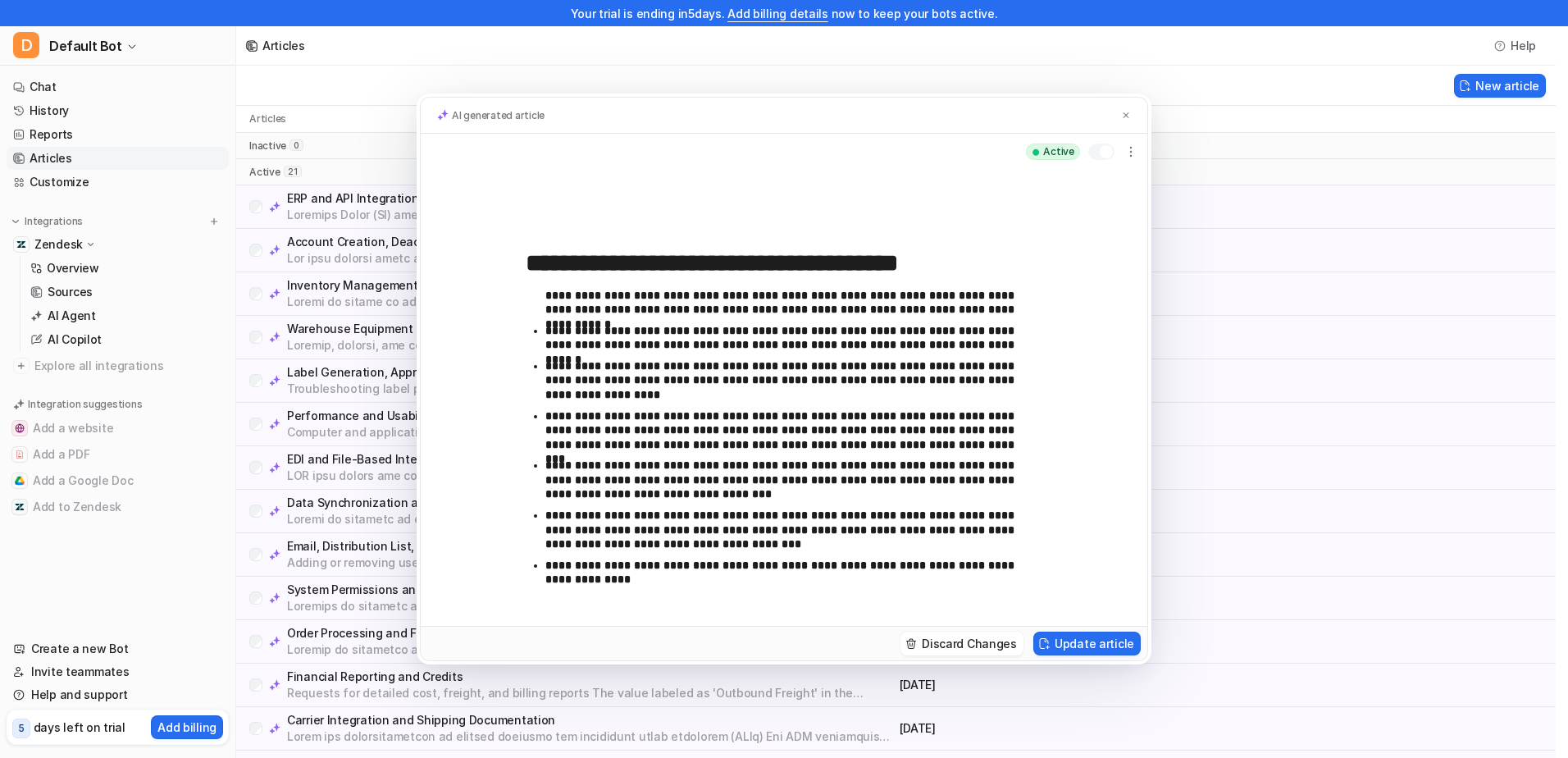
click at [899, 461] on p "**********" at bounding box center [787, 480] width 485 height 43
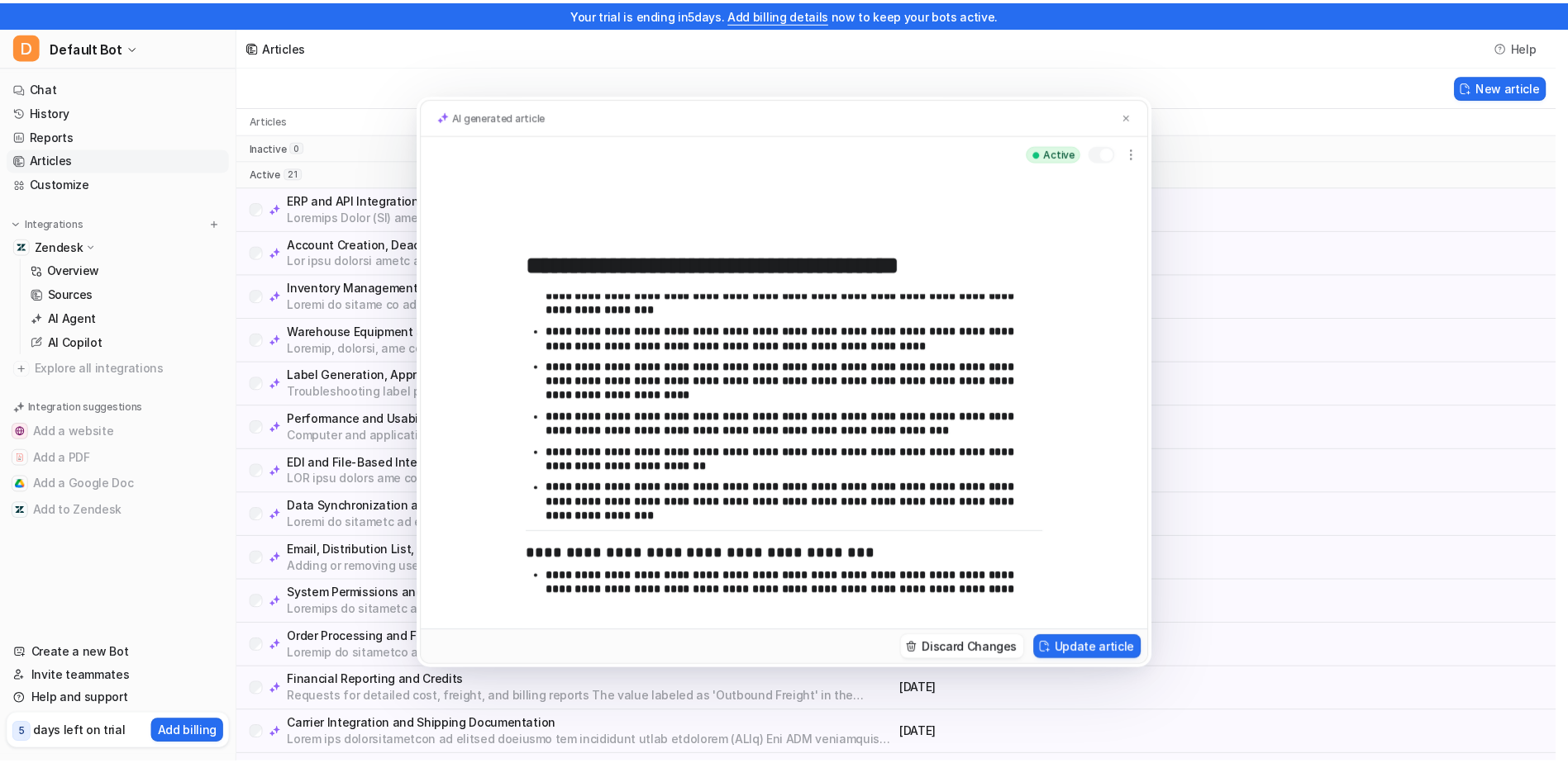
scroll to position [334, 0]
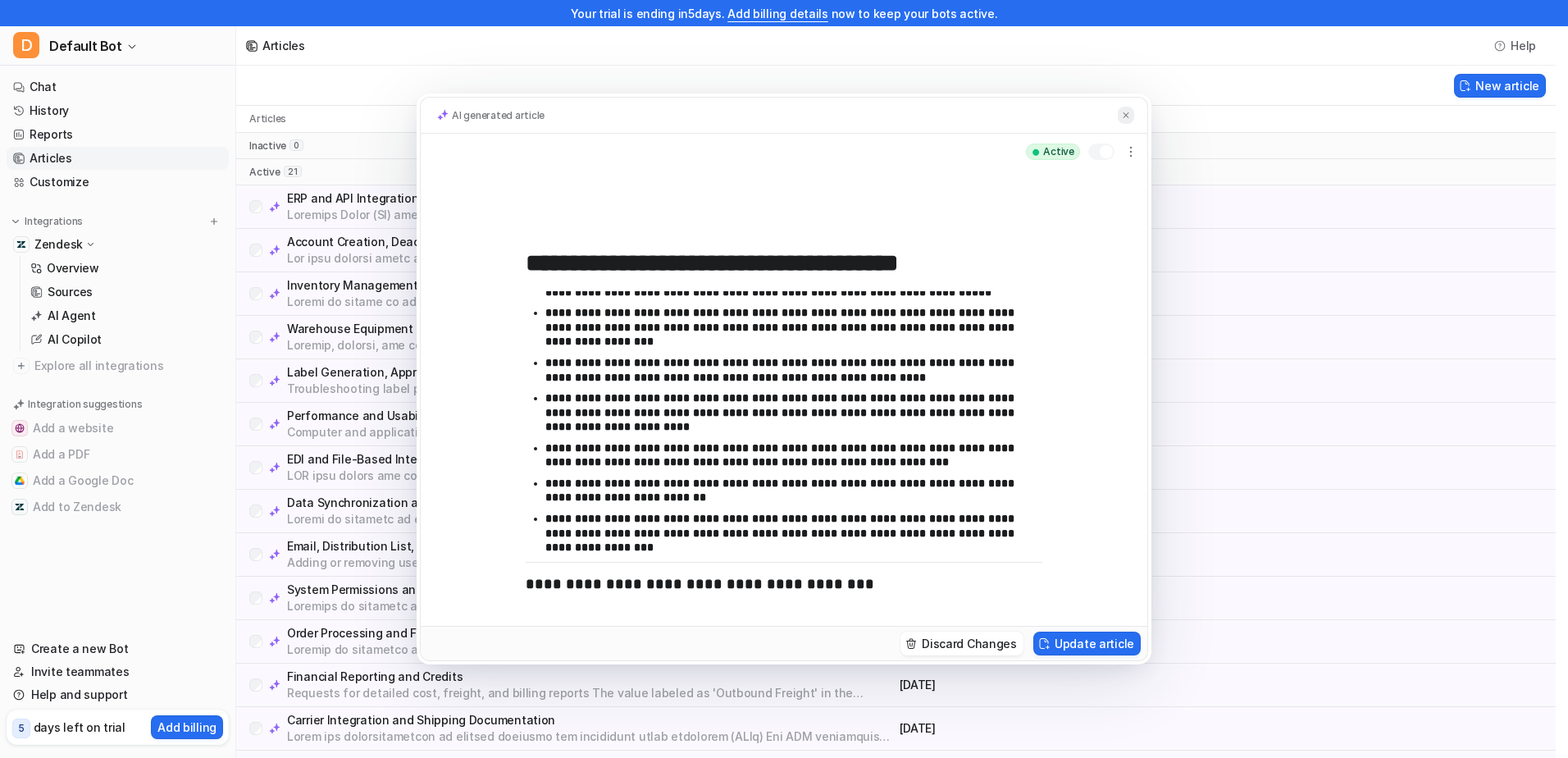
click at [1121, 111] on img at bounding box center [1125, 115] width 10 height 10
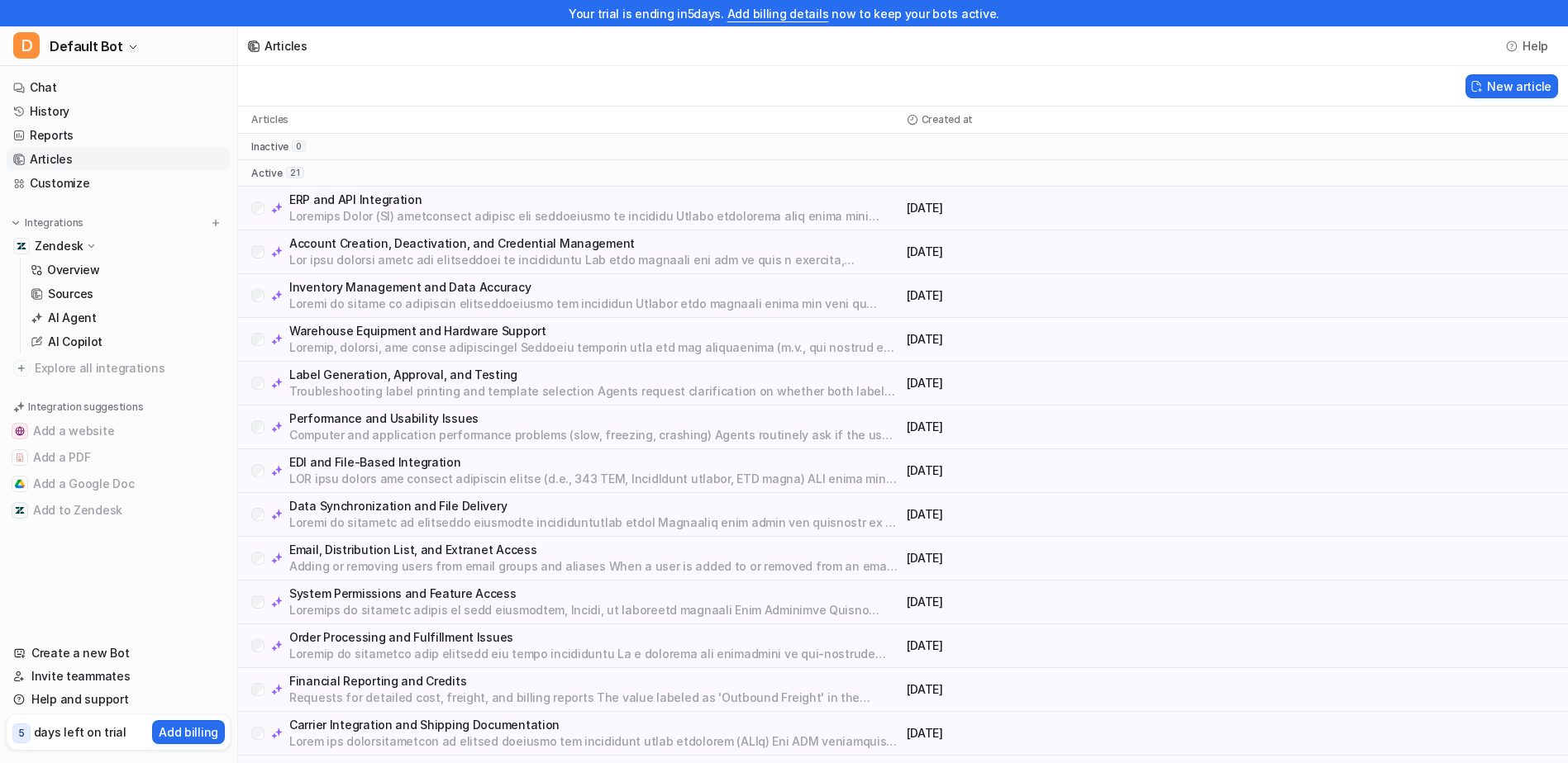
click at [630, 433] on p "Computer and application performance problems (slow, freezing, crashing) Agents…" at bounding box center [594, 435] width 611 height 17
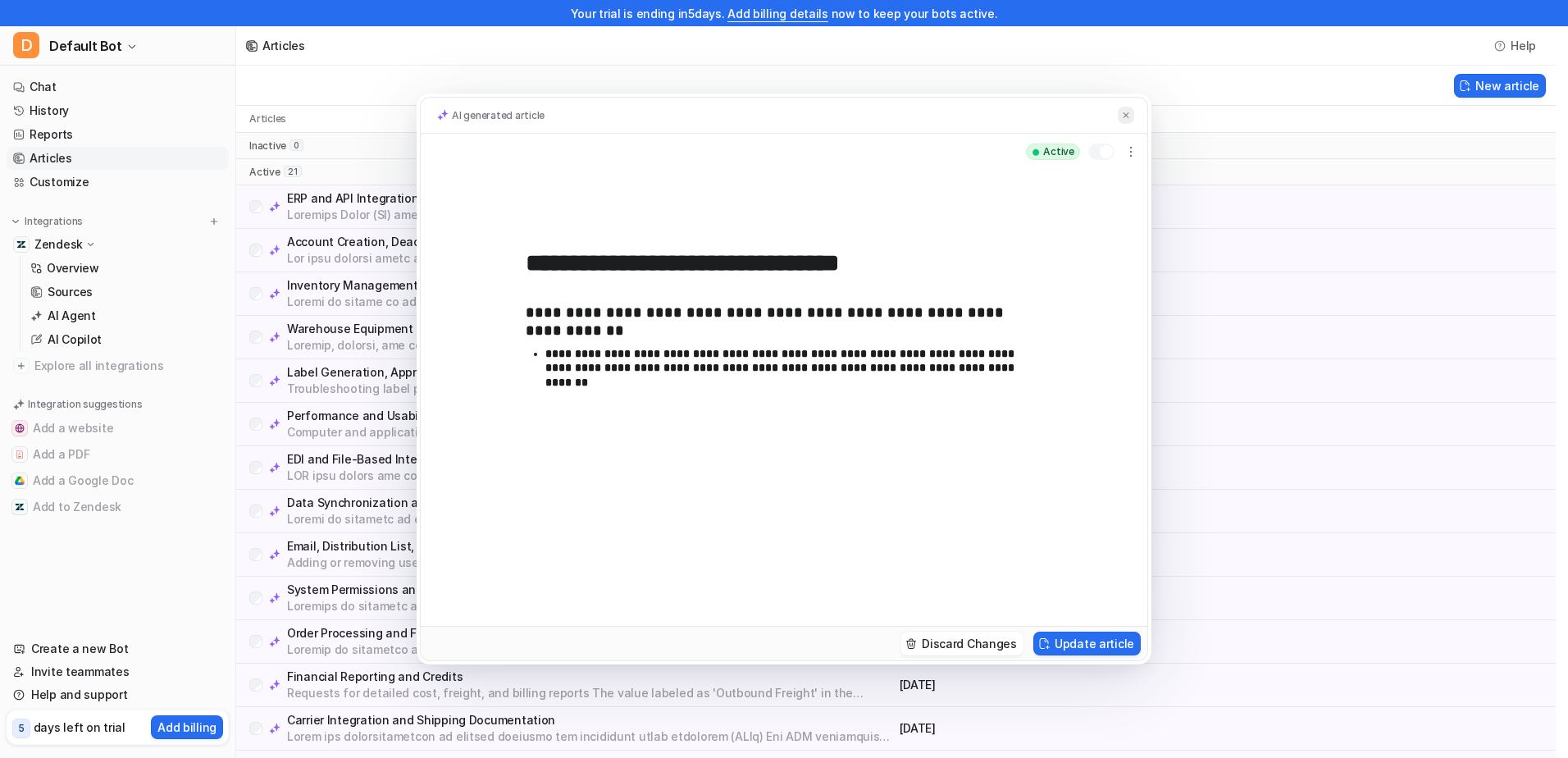
click at [1123, 114] on img at bounding box center [1125, 115] width 10 height 10
